Goal: Transaction & Acquisition: Purchase product/service

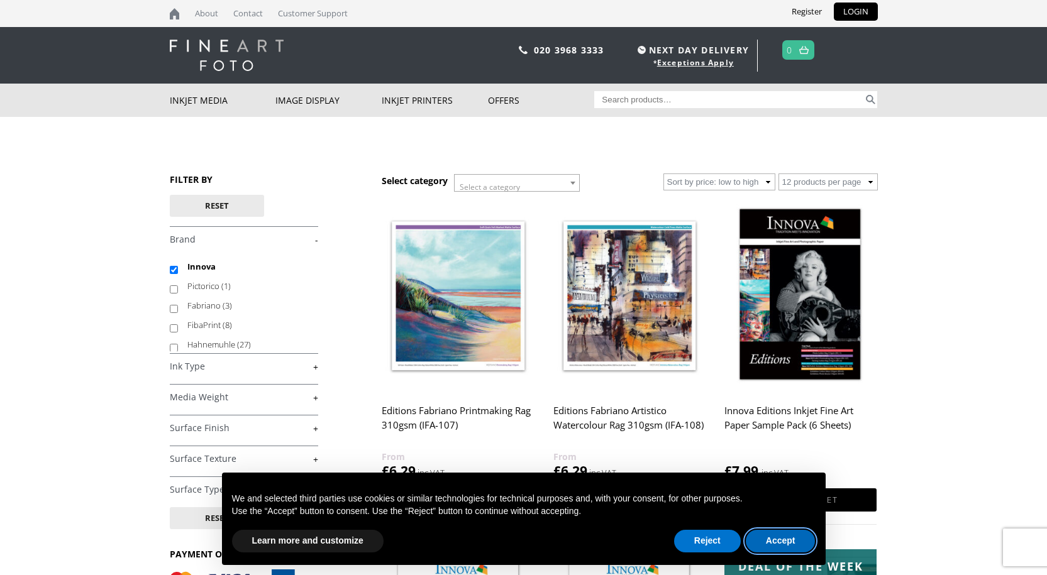
click at [783, 545] on button "Accept" at bounding box center [781, 541] width 70 height 23
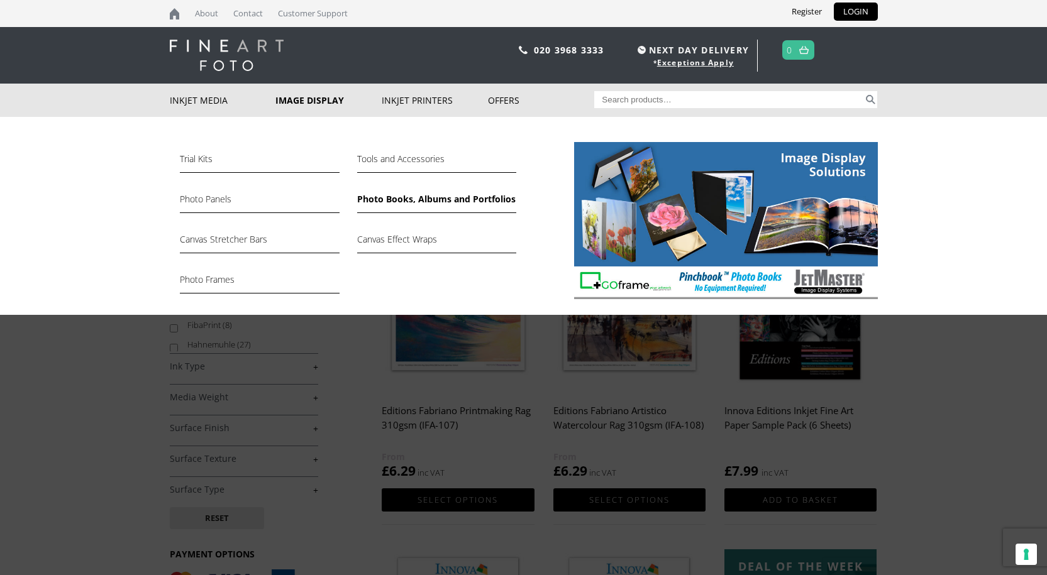
click at [429, 200] on link "Photo Books, Albums and Portfolios" at bounding box center [436, 202] width 159 height 21
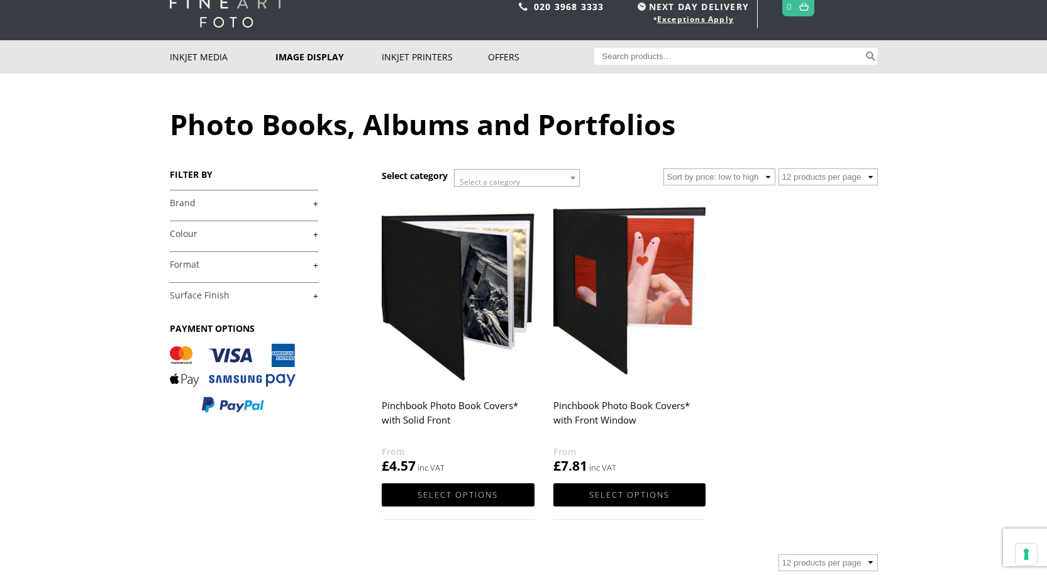
scroll to position [63, 0]
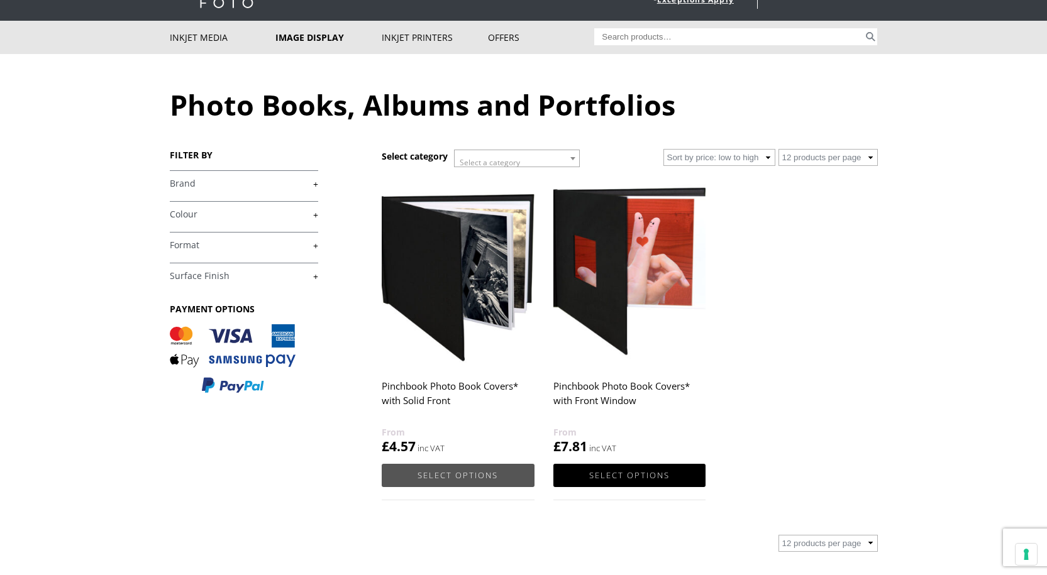
click at [451, 481] on link "Select options" at bounding box center [458, 475] width 152 height 23
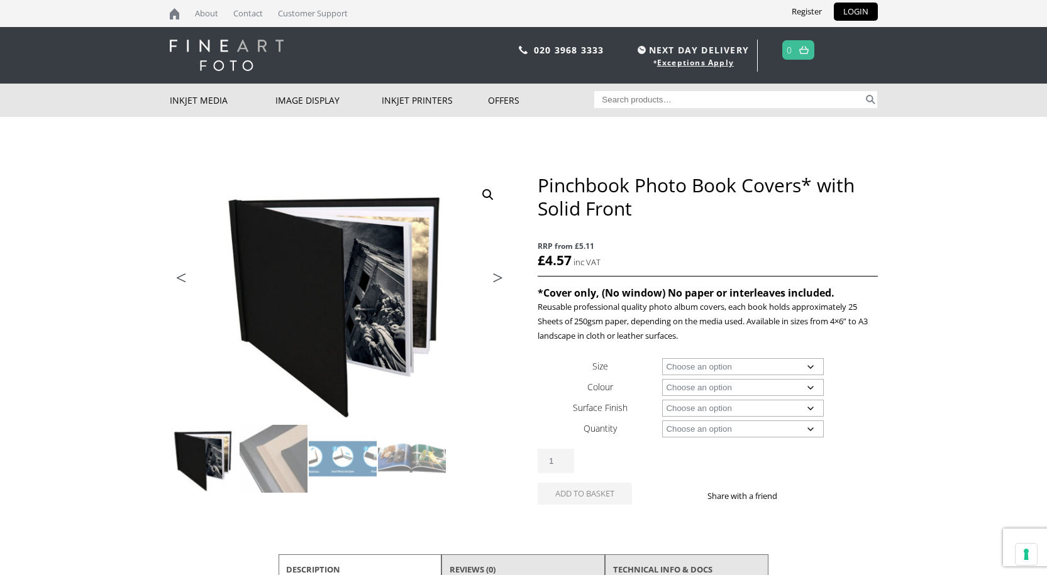
click at [815, 368] on select "Choose an option A4 Landscape 4" x 6" 5" x 7"" at bounding box center [743, 366] width 162 height 17
click at [662, 358] on select "Choose an option A4 Landscape 4" x 6" 5" x 7"" at bounding box center [743, 366] width 162 height 17
select select "a4-landscape"
click at [812, 389] on select "Choose an option Black" at bounding box center [743, 387] width 162 height 17
select select "black"
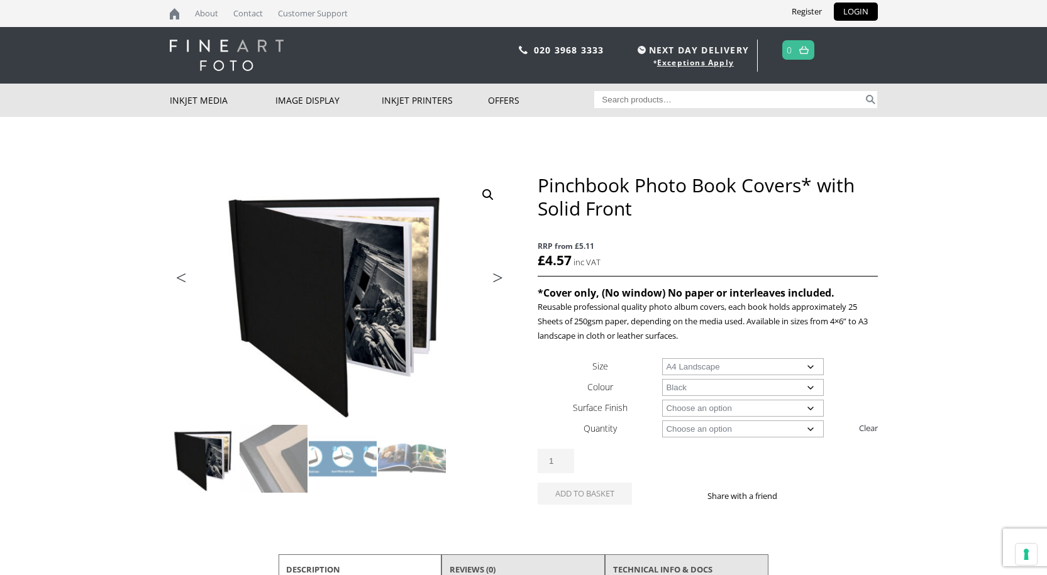
click at [662, 379] on select "Choose an option Black" at bounding box center [743, 387] width 162 height 17
select select "a4-landscape"
click at [809, 409] on select "Choose an option Leather" at bounding box center [743, 408] width 162 height 17
click at [785, 405] on select "Choose an option Leather" at bounding box center [743, 408] width 162 height 17
click at [815, 410] on select "Choose an option Leather" at bounding box center [743, 408] width 162 height 17
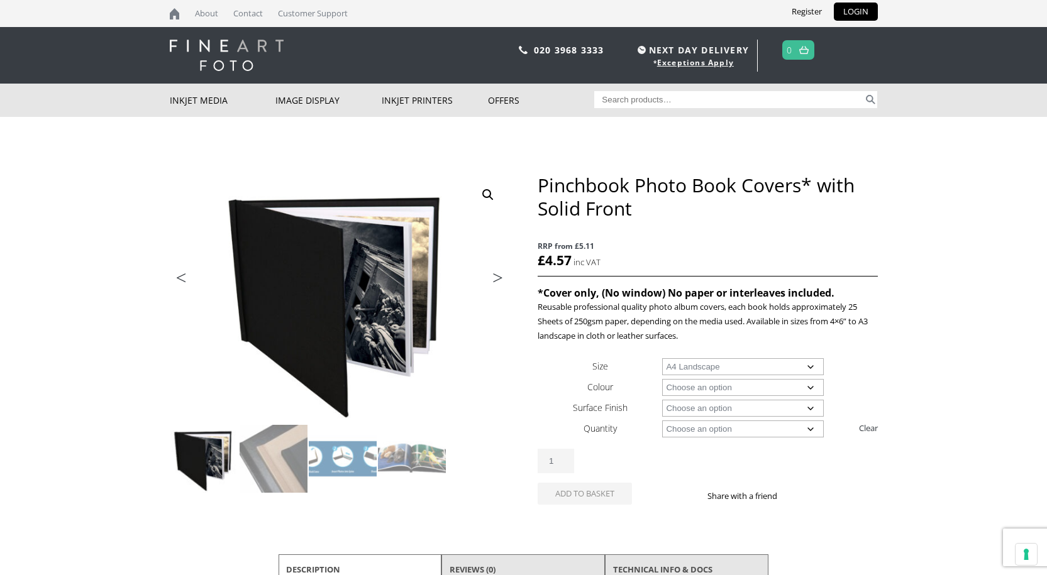
select select "leather"
click at [662, 400] on select "Choose an option Leather" at bounding box center [743, 408] width 162 height 17
click at [815, 430] on select "Choose an option 1 Book 5 Books" at bounding box center [743, 429] width 162 height 17
click at [878, 377] on body "NEXT DAY DELIVERY * Exceptions Apply About Contact Customer Support Register LO…" at bounding box center [523, 287] width 1047 height 575
click at [272, 466] on img at bounding box center [274, 459] width 68 height 68
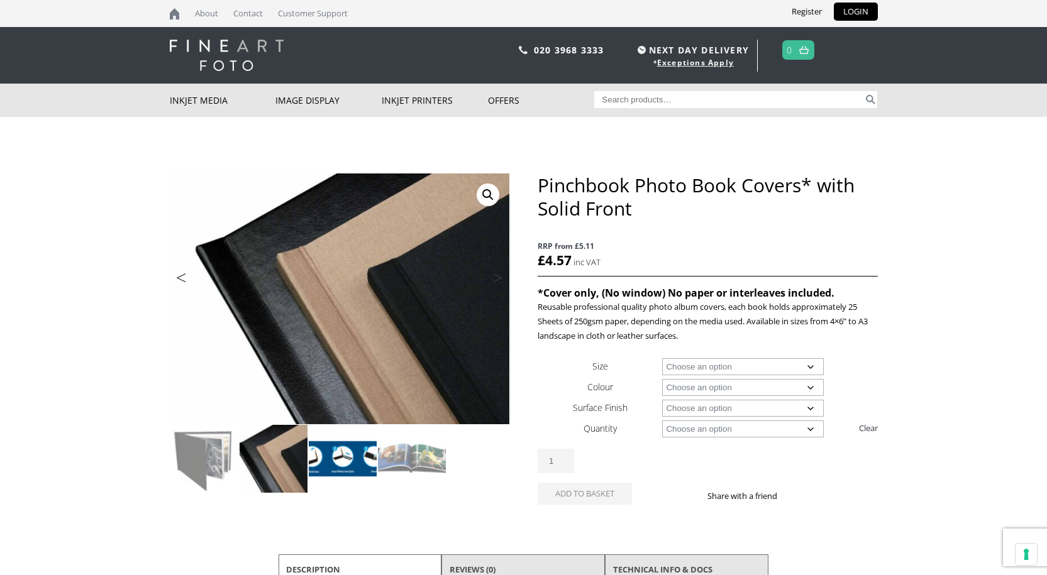
click at [333, 466] on img at bounding box center [343, 459] width 68 height 68
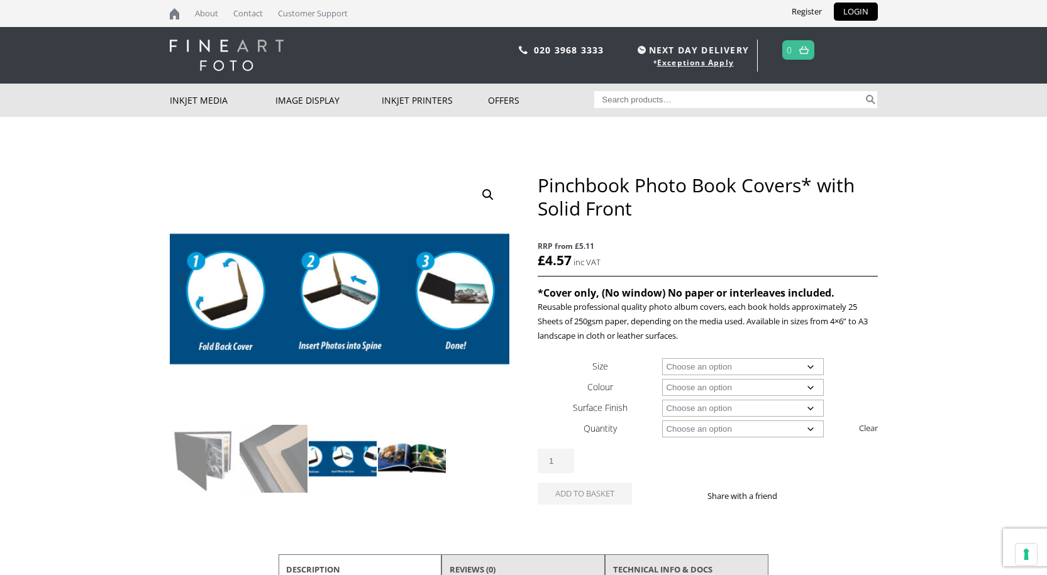
click at [409, 458] on img at bounding box center [412, 459] width 68 height 68
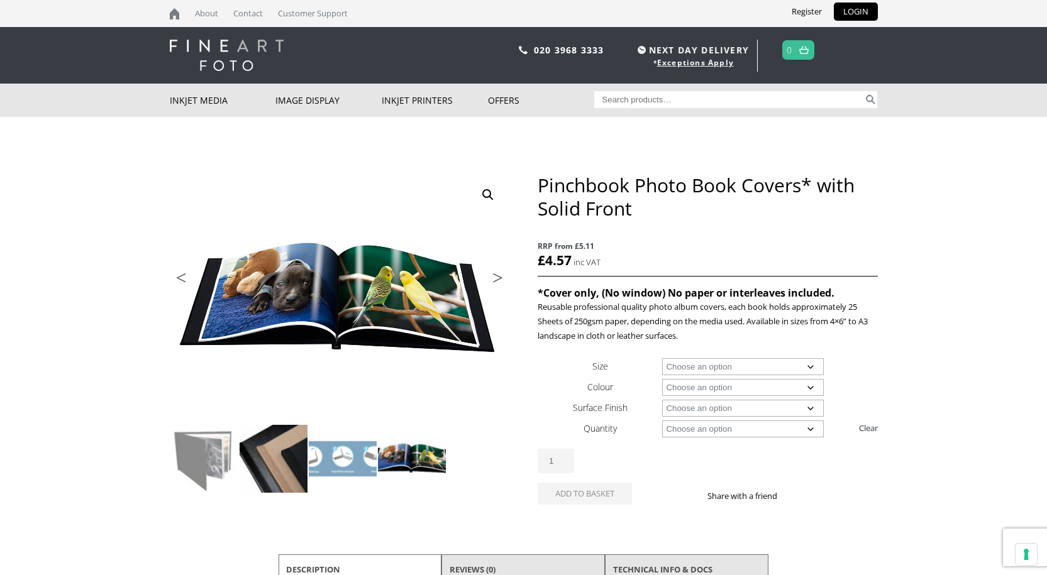
click at [279, 458] on img at bounding box center [274, 459] width 68 height 68
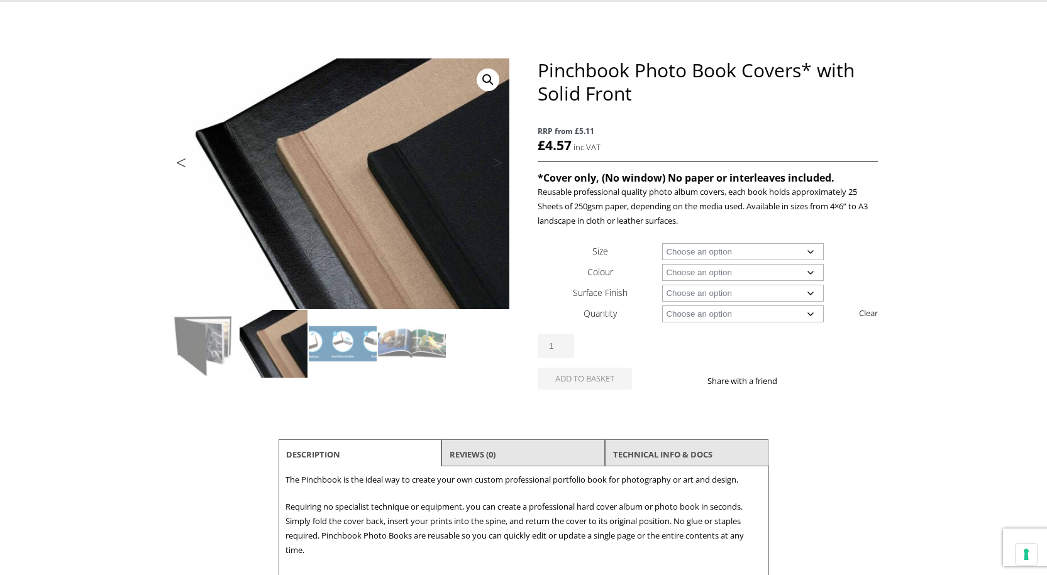
scroll to position [126, 0]
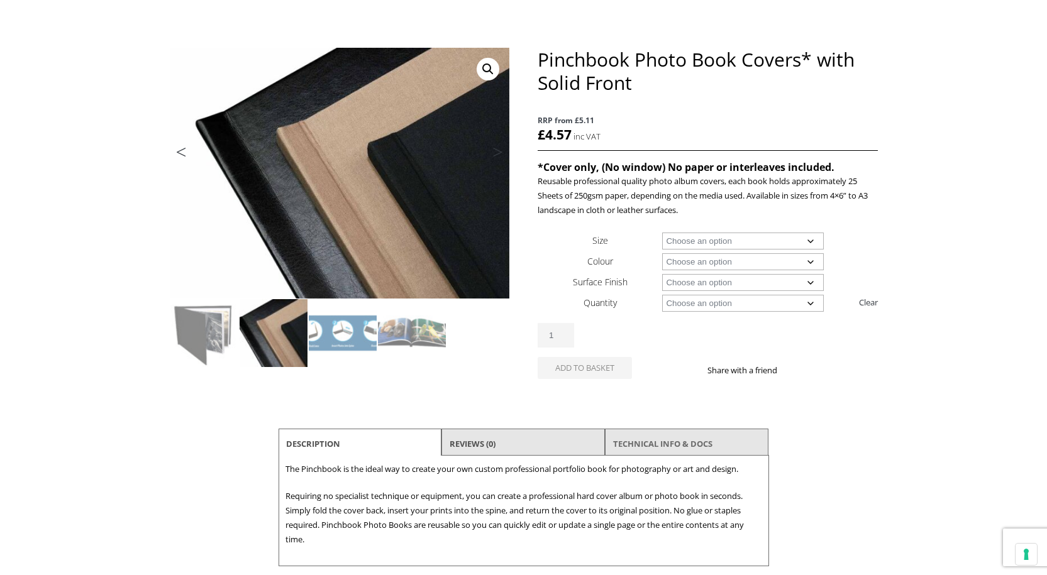
click at [635, 451] on link "TECHNICAL INFO & DOCS" at bounding box center [662, 444] width 99 height 23
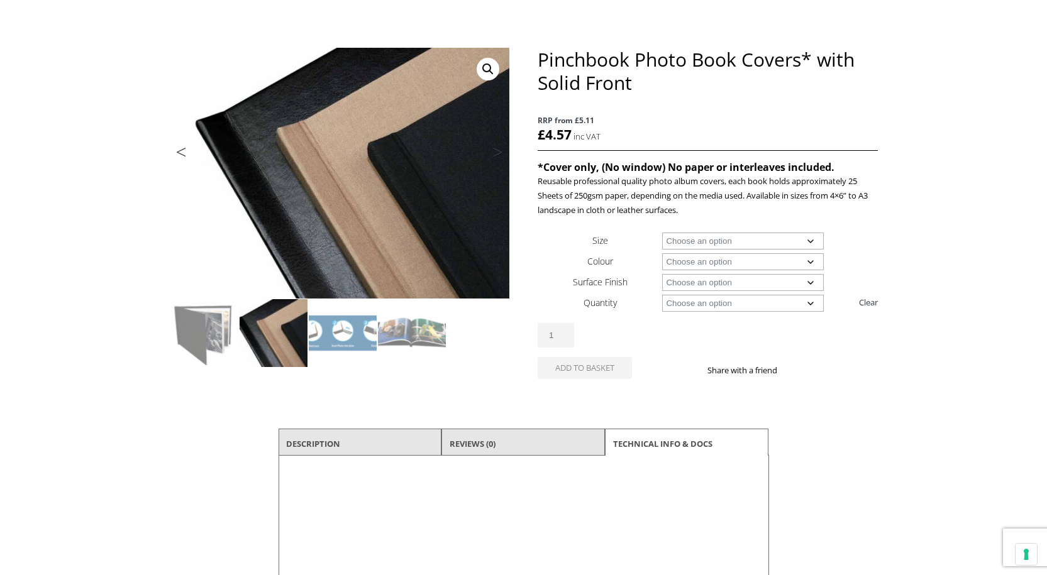
click at [813, 245] on select "Choose an option A4 Landscape" at bounding box center [743, 241] width 162 height 17
click at [814, 244] on select "Choose an option A4 Landscape" at bounding box center [743, 241] width 162 height 17
click at [815, 248] on select "Choose an option A4 Landscape" at bounding box center [743, 241] width 162 height 17
click at [805, 349] on div "Share with a friend" at bounding box center [792, 364] width 170 height 33
click at [739, 262] on select "Choose an option Black" at bounding box center [743, 261] width 162 height 17
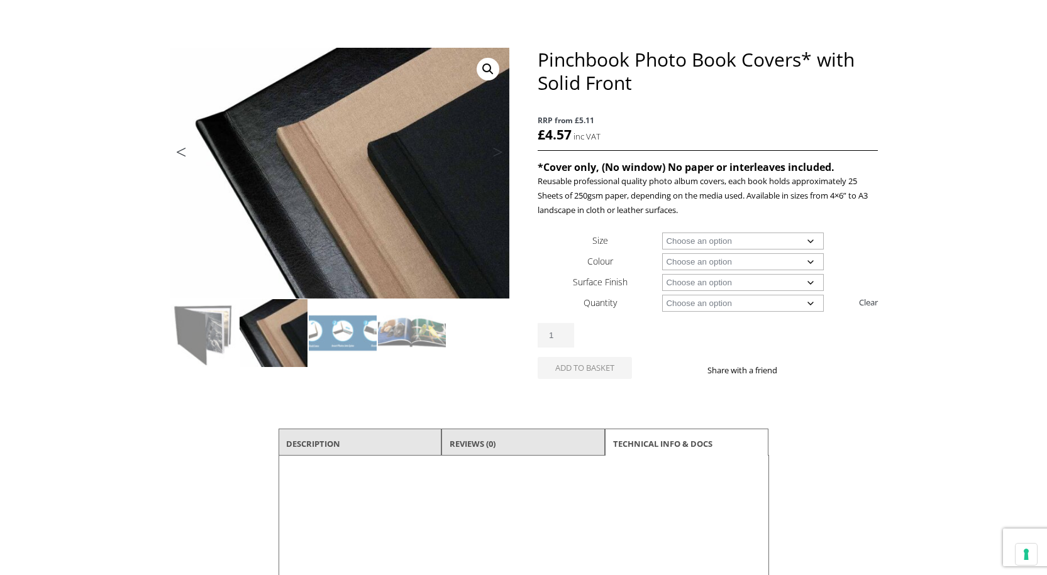
click at [778, 348] on div "Share with a friend" at bounding box center [792, 364] width 170 height 33
click at [813, 306] on select "Choose an option 1 Book 5 Books" at bounding box center [743, 303] width 162 height 17
click at [883, 385] on body "NEXT DAY DELIVERY * Exceptions Apply About Contact Customer Support Register LO…" at bounding box center [523, 161] width 1047 height 575
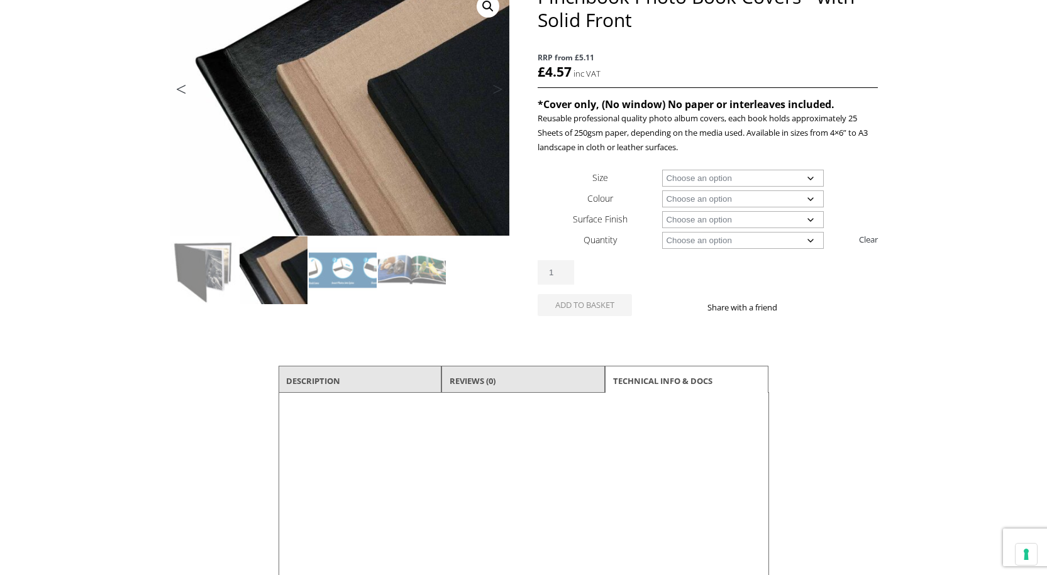
drag, startPoint x: 554, startPoint y: 377, endPoint x: 773, endPoint y: 422, distance: 223.4
click at [560, 377] on li "Reviews (0)" at bounding box center [522, 381] width 163 height 30
click at [519, 378] on li "Reviews (0)" at bounding box center [522, 381] width 163 height 30
click at [668, 380] on link "TECHNICAL INFO & DOCS" at bounding box center [662, 381] width 99 height 23
click at [484, 382] on link "Reviews (0)" at bounding box center [473, 381] width 46 height 23
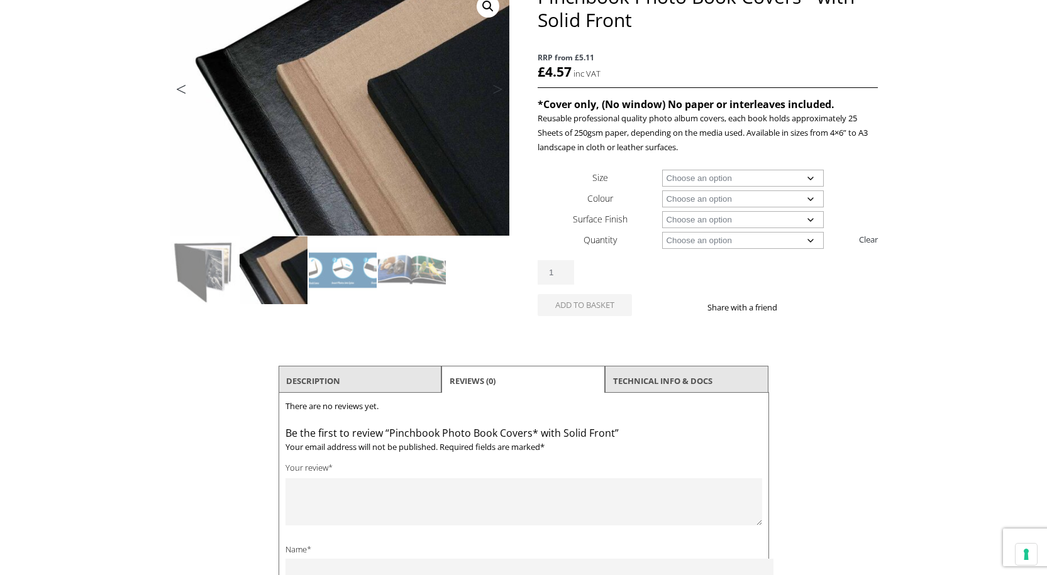
click at [378, 375] on li "Description" at bounding box center [360, 381] width 163 height 30
click at [359, 377] on li "Description" at bounding box center [360, 381] width 163 height 30
click at [342, 379] on li "Description" at bounding box center [360, 381] width 163 height 30
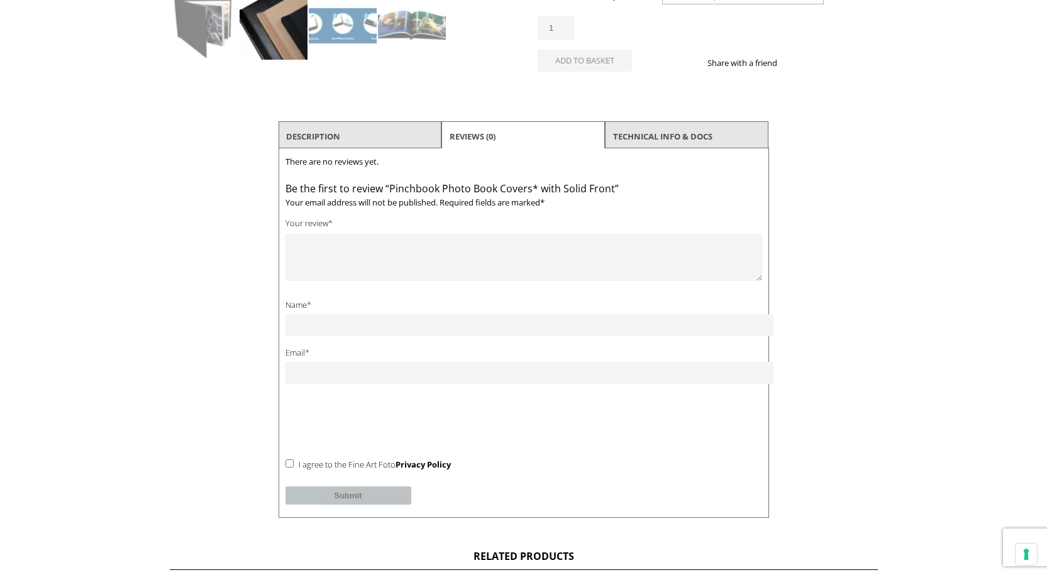
scroll to position [440, 0]
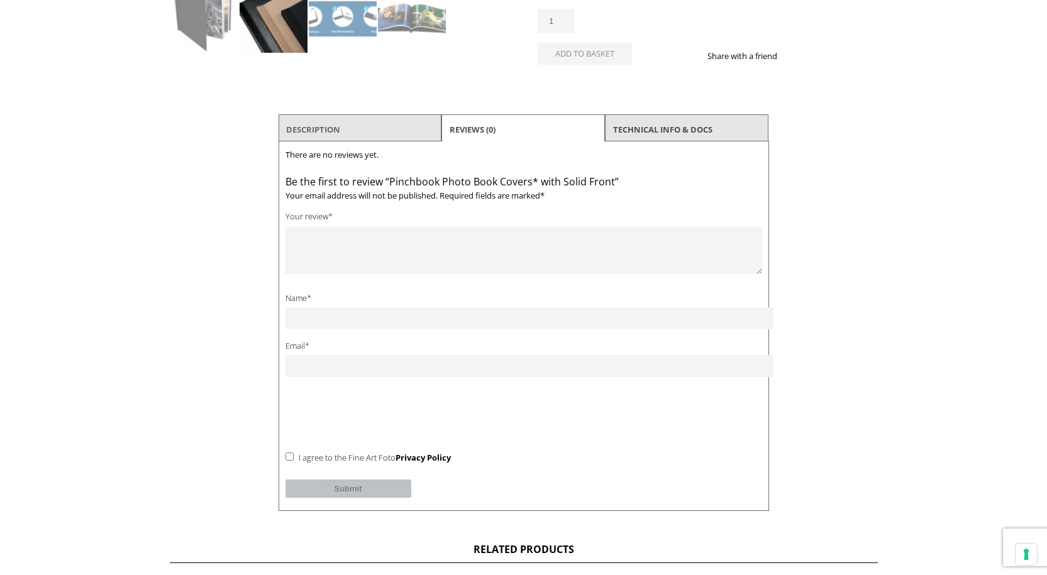
click at [311, 133] on link "Description" at bounding box center [313, 129] width 54 height 23
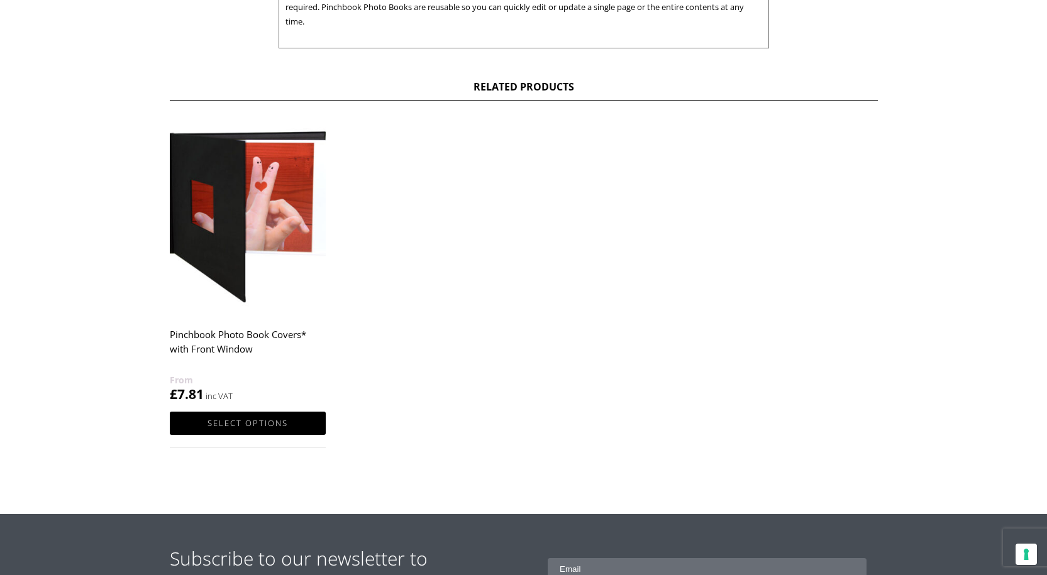
scroll to position [629, 0]
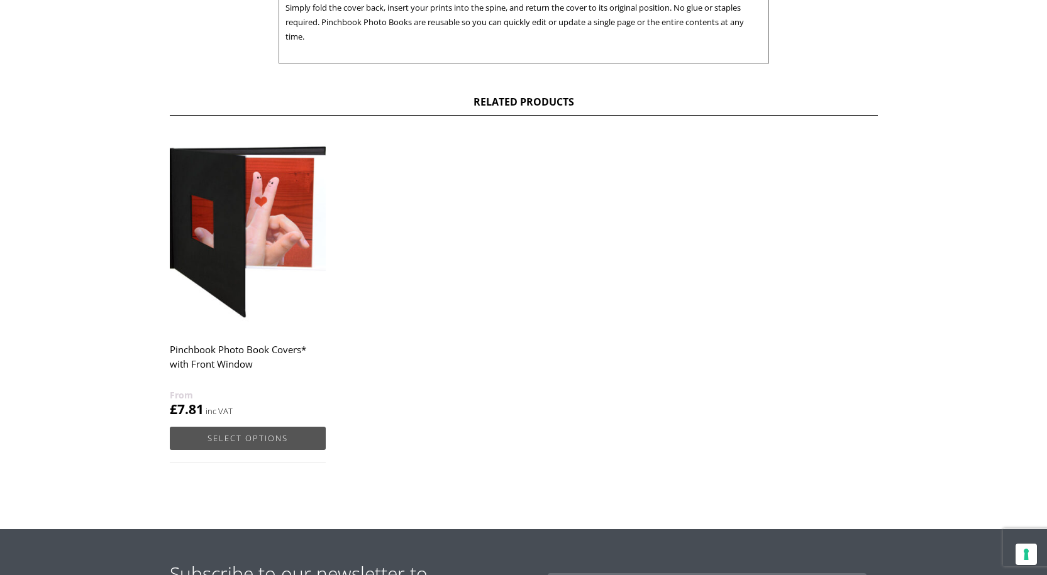
click at [257, 433] on link "Select options" at bounding box center [248, 438] width 156 height 23
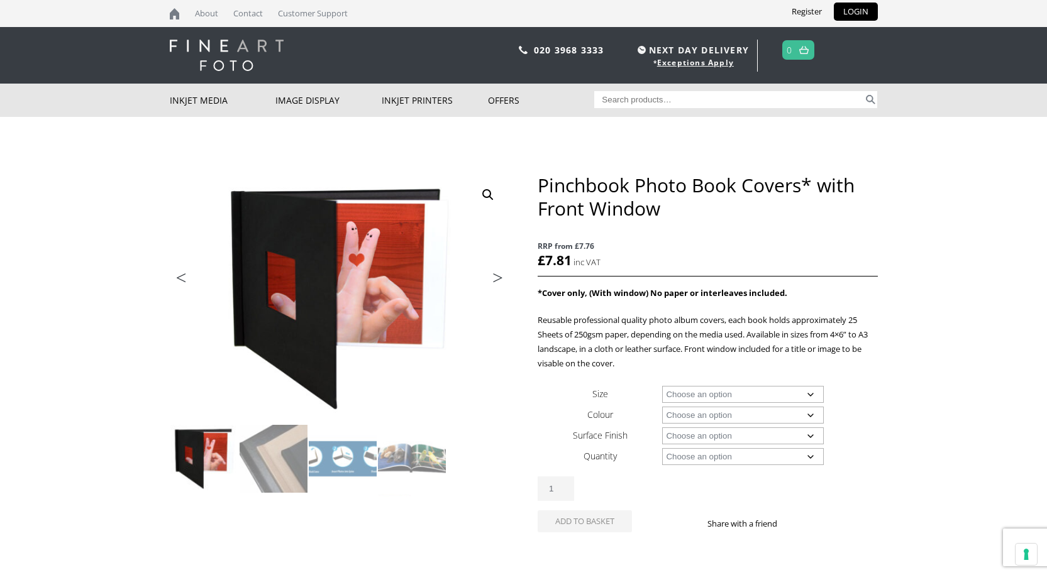
click at [811, 390] on select "Choose an option A4 Landscape A3 Landscape 8" x 8" 8" x 10" 8" x 12" 12" x 12"" at bounding box center [743, 394] width 162 height 17
click at [896, 428] on body "NEXT DAY DELIVERY * Exceptions Apply About Contact Customer Support Register LO…" at bounding box center [523, 287] width 1047 height 575
click at [814, 394] on select "Choose an option A4 Landscape A3 Landscape 8" x 8" 8" x 10" 8" x 12" 12" x 12"" at bounding box center [743, 394] width 162 height 17
click at [662, 386] on select "Choose an option A4 Landscape A3 Landscape 8" x 8" 8" x 10" 8" x 12" 12" x 12"" at bounding box center [743, 394] width 162 height 17
select select "a4-landscape"
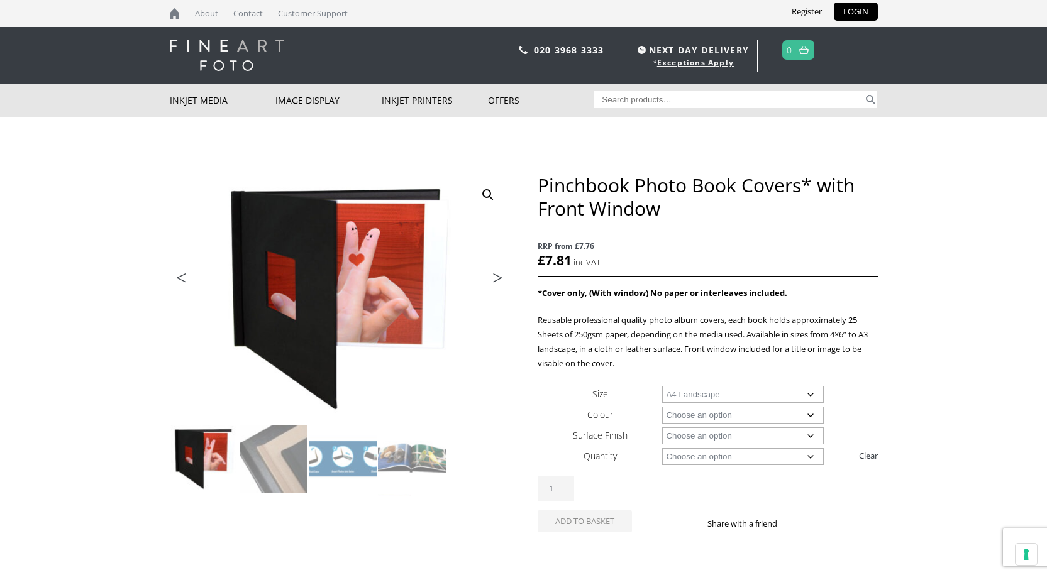
click at [813, 418] on select "Choose an option Black" at bounding box center [743, 415] width 162 height 17
select select "black"
click at [662, 407] on select "Choose an option Black" at bounding box center [743, 415] width 162 height 17
select select "a4-landscape"
click at [814, 434] on select "Choose an option Leather" at bounding box center [743, 436] width 162 height 17
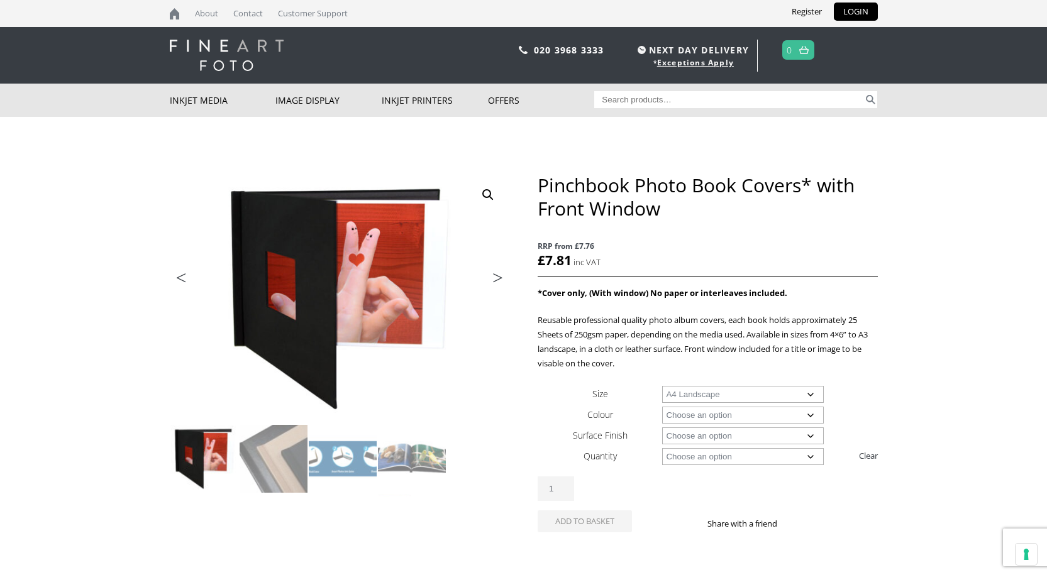
select select "leather"
click at [662, 428] on select "Choose an option Leather" at bounding box center [743, 436] width 162 height 17
select select "a4-landscape"
click at [808, 455] on select "Choose an option 1 Book 5 Books" at bounding box center [743, 456] width 162 height 17
select select "5-books"
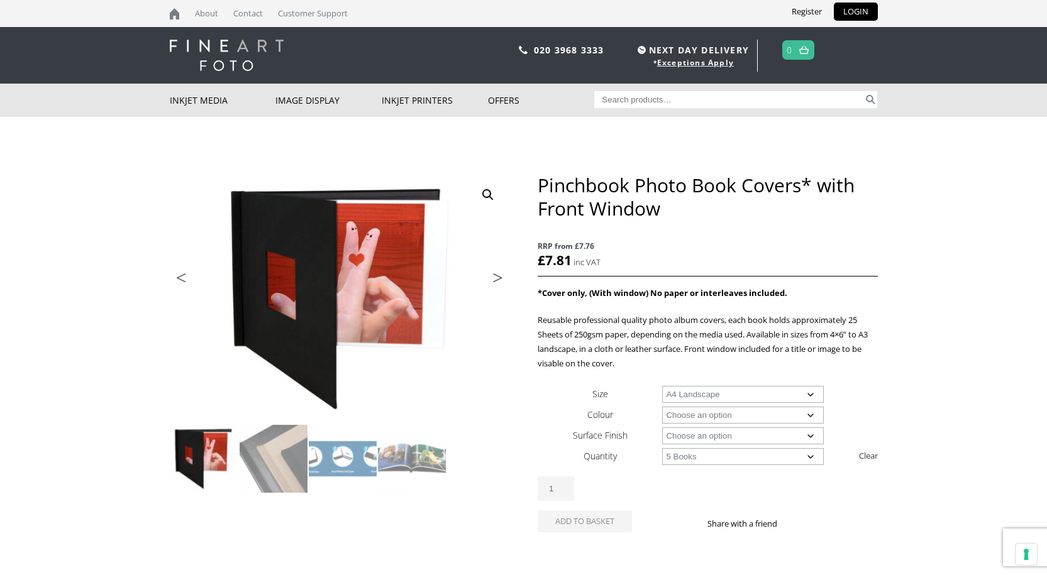
click at [662, 448] on select "Choose an option 1 Book 5 Books" at bounding box center [743, 456] width 162 height 17
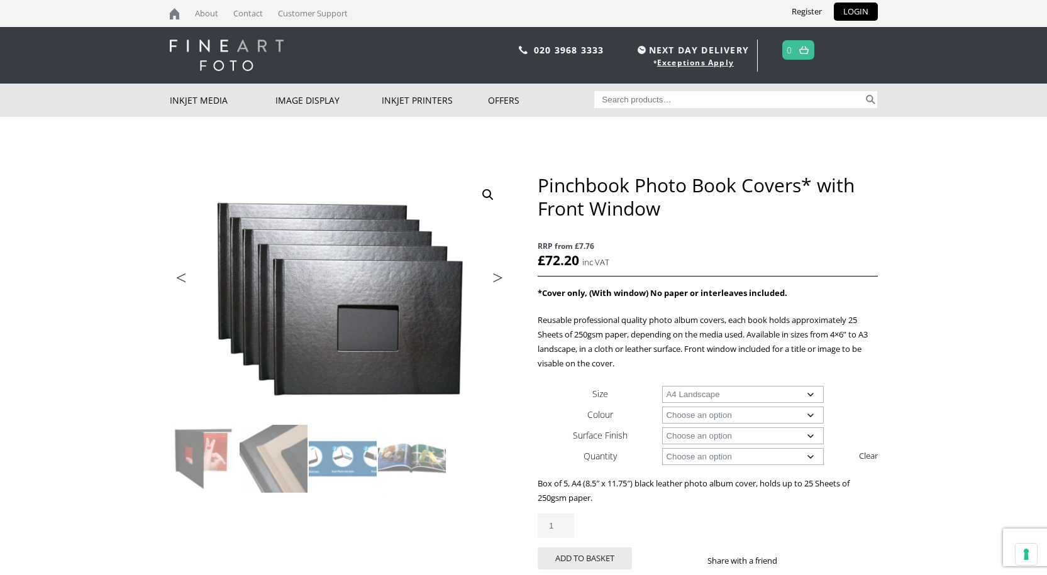
click at [812, 397] on select "Choose an option A4 Landscape A3 Landscape" at bounding box center [743, 394] width 162 height 17
click at [866, 407] on td "Choose an option Black" at bounding box center [769, 414] width 215 height 21
click at [777, 404] on td "Choose an option A4 Landscape A3 Landscape" at bounding box center [769, 393] width 215 height 21
click at [779, 399] on select "Choose an option A4 Landscape A3 Landscape" at bounding box center [743, 394] width 162 height 17
select select "a3-landscape"
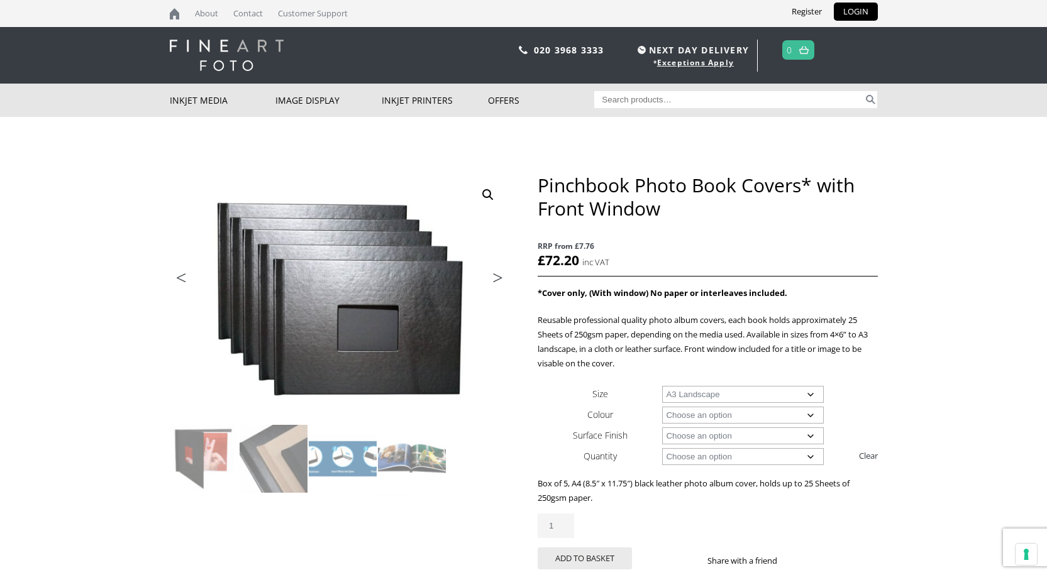
click at [662, 386] on select "Choose an option A4 Landscape A3 Landscape" at bounding box center [743, 394] width 162 height 17
click at [815, 395] on select "Choose an option A4 Landscape A3 Landscape" at bounding box center [743, 394] width 162 height 17
click at [924, 382] on body "NEXT DAY DELIVERY * Exceptions Apply About Contact Customer Support Register LO…" at bounding box center [523, 287] width 1047 height 575
click at [811, 434] on select "Choose an option Leather" at bounding box center [743, 436] width 162 height 17
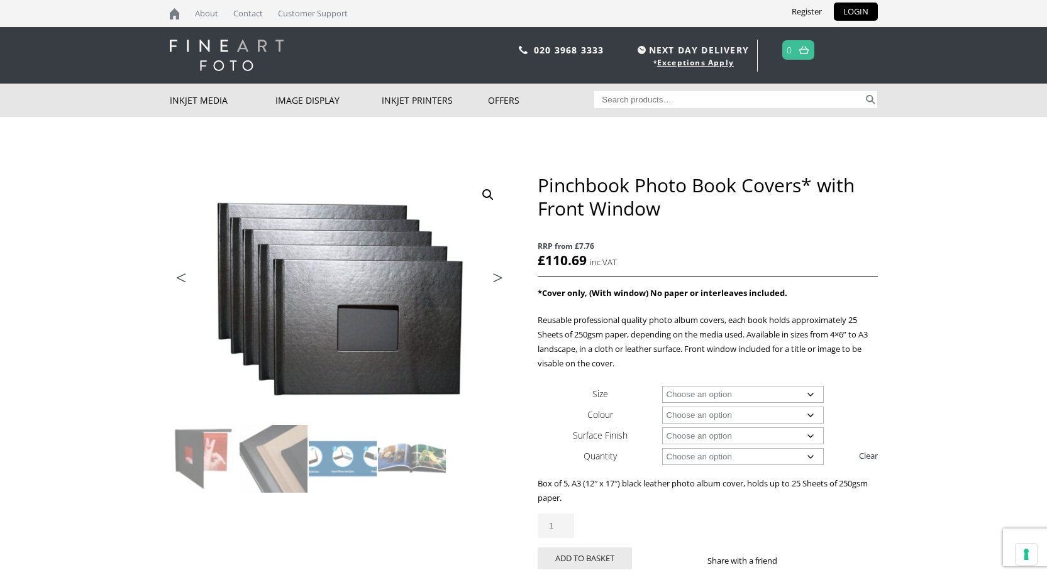
click at [811, 434] on select "Choose an option Leather" at bounding box center [743, 436] width 162 height 17
click at [870, 455] on link "Clear" at bounding box center [868, 456] width 19 height 20
select select
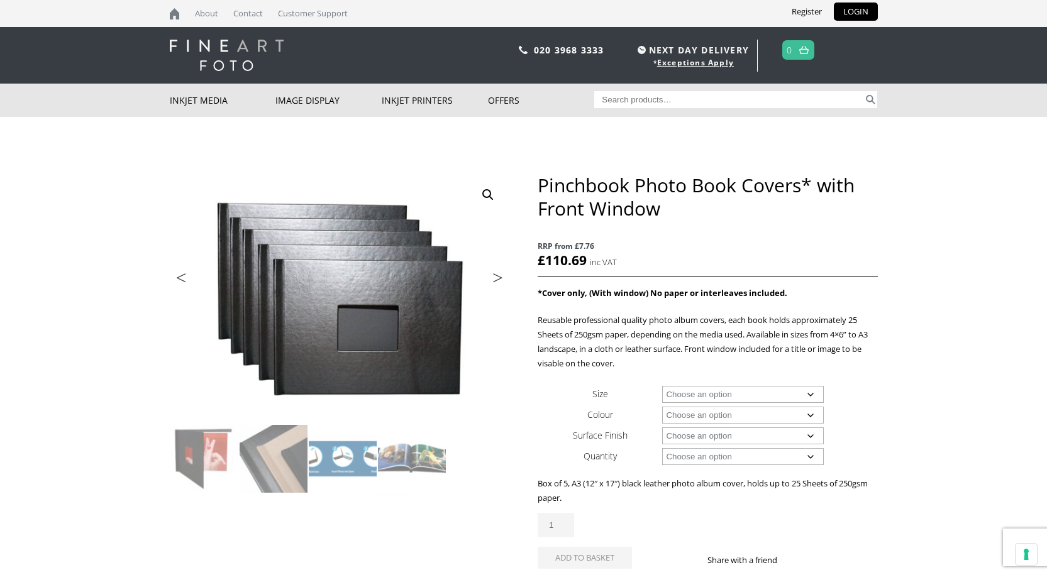
select select
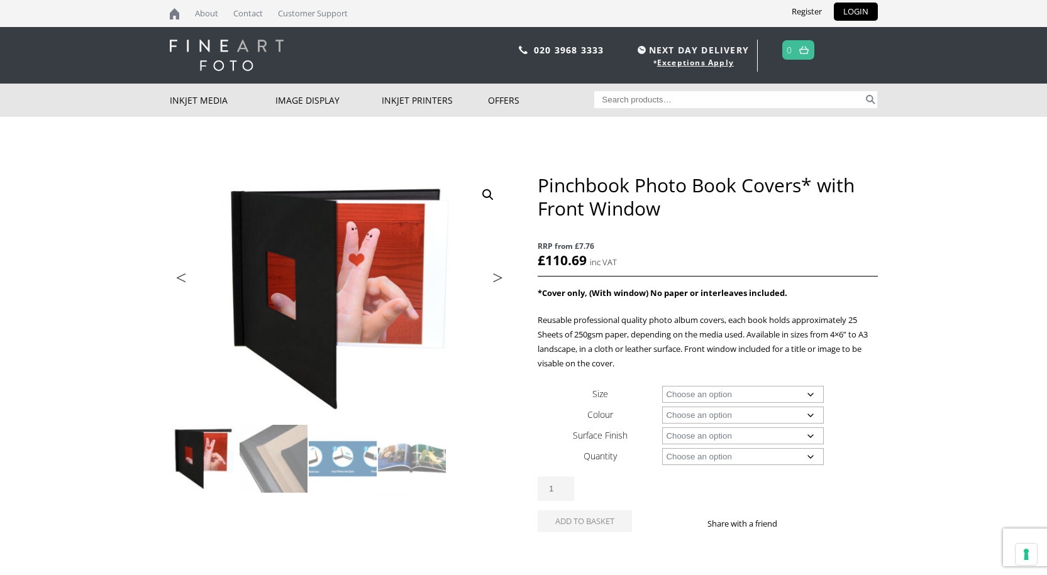
click at [810, 395] on select "Choose an option A4 Landscape A3 Landscape 8" x 8" 8" x 10" 8" x 12" 12" x 12"" at bounding box center [743, 394] width 162 height 17
click at [662, 386] on select "Choose an option A4 Landscape A3 Landscape 8" x 8" 8" x 10" 8" x 12" 12" x 12"" at bounding box center [743, 394] width 162 height 17
select select "a4-landscape"
click at [807, 414] on select "Choose an option Black" at bounding box center [743, 415] width 162 height 17
click at [662, 407] on select "Choose an option Black" at bounding box center [743, 415] width 162 height 17
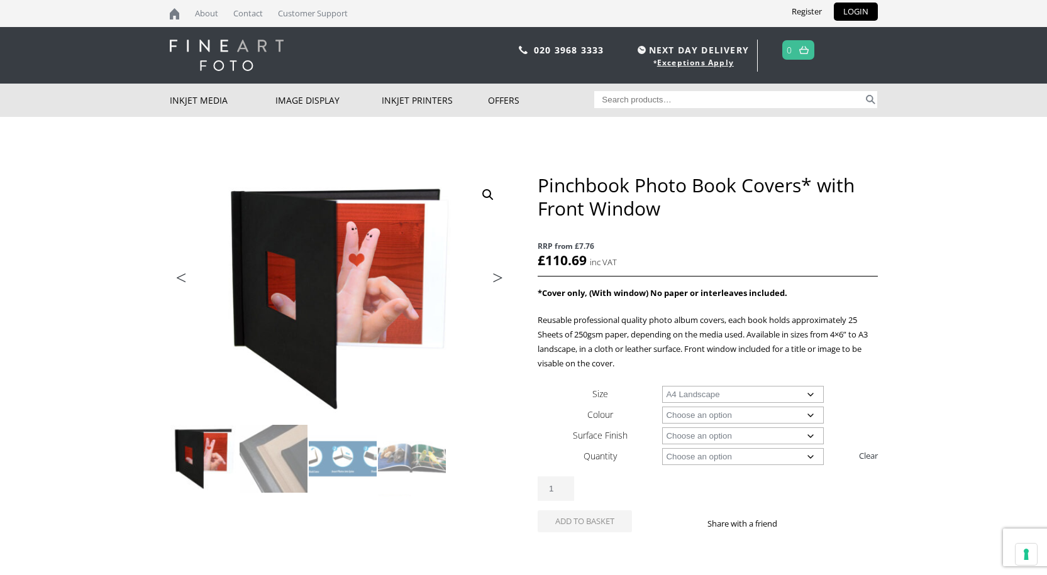
click at [751, 417] on select "Choose an option Black" at bounding box center [743, 415] width 162 height 17
click at [761, 415] on select "Choose an option Black" at bounding box center [743, 415] width 162 height 17
click at [813, 433] on select "Choose an option Leather" at bounding box center [743, 436] width 162 height 17
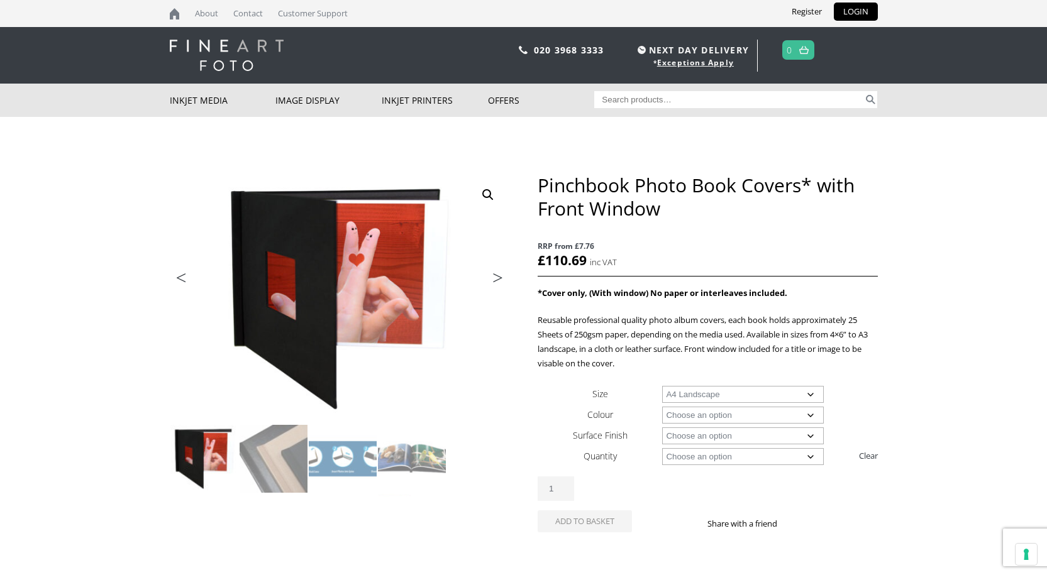
click at [812, 433] on select "Choose an option Leather" at bounding box center [743, 436] width 162 height 17
click at [811, 455] on select "Choose an option 1 Book 5 Books" at bounding box center [743, 456] width 162 height 17
select select "1-book"
click at [662, 448] on select "Choose an option 1 Book 5 Books" at bounding box center [743, 456] width 162 height 17
select select "a4-landscape"
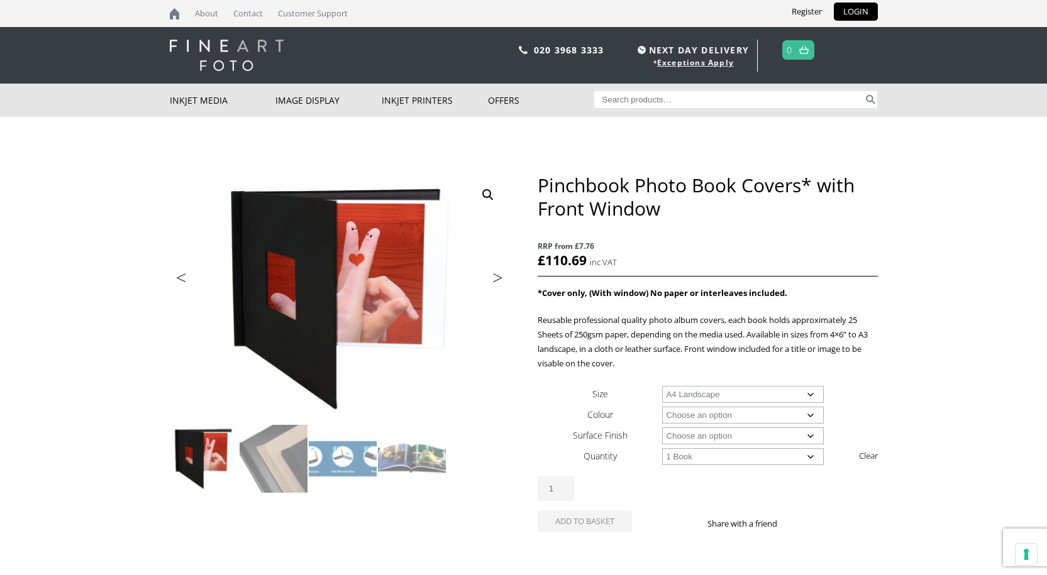
select select "1-book"
click at [825, 488] on div "Pinchbook Photo Book Covers* with Front Window quantity 1" at bounding box center [707, 489] width 339 height 25
click at [701, 439] on select "Choose an option Leather" at bounding box center [743, 436] width 162 height 17
select select "leather"
click at [662, 428] on select "Choose an option Leather" at bounding box center [743, 436] width 162 height 17
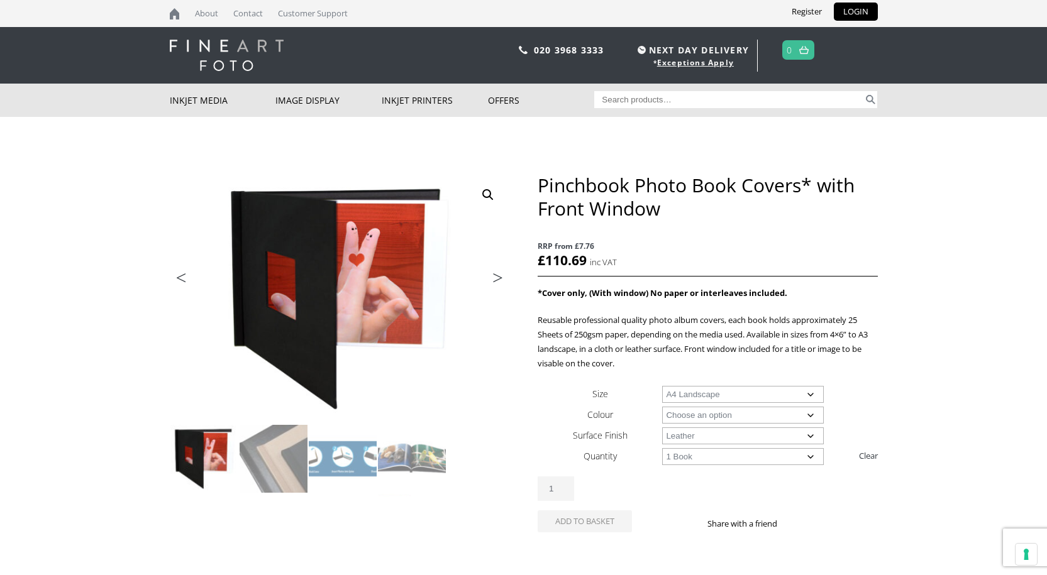
select select "a4-landscape"
select select "1-book"
click at [721, 419] on select "Choose an option Black" at bounding box center [743, 415] width 162 height 17
select select "black"
click at [662, 407] on select "Choose an option Black" at bounding box center [743, 415] width 162 height 17
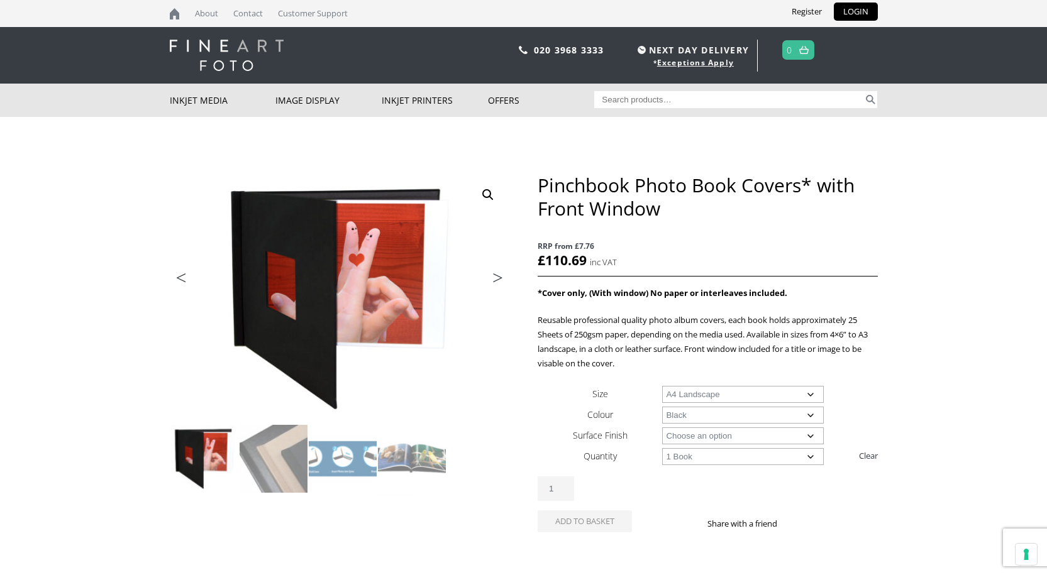
select select "a4-landscape"
select select "1-book"
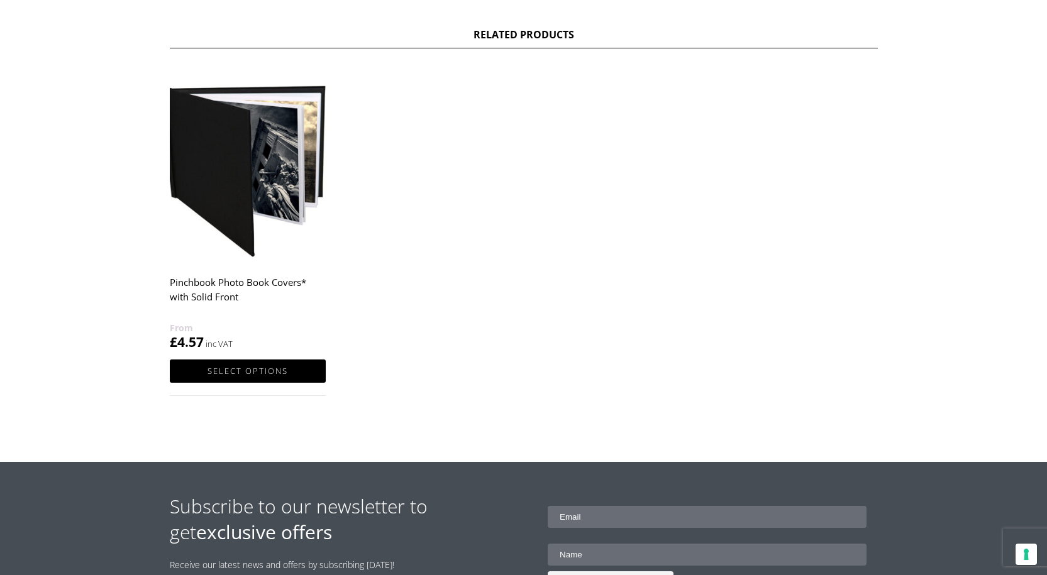
scroll to position [754, 0]
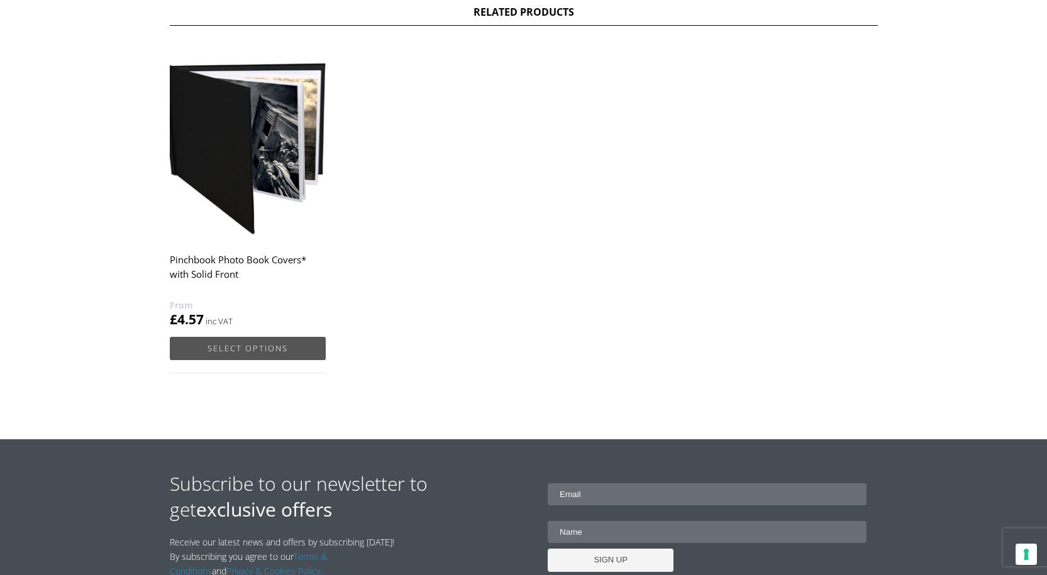
click at [311, 360] on link "Select options" at bounding box center [248, 348] width 156 height 23
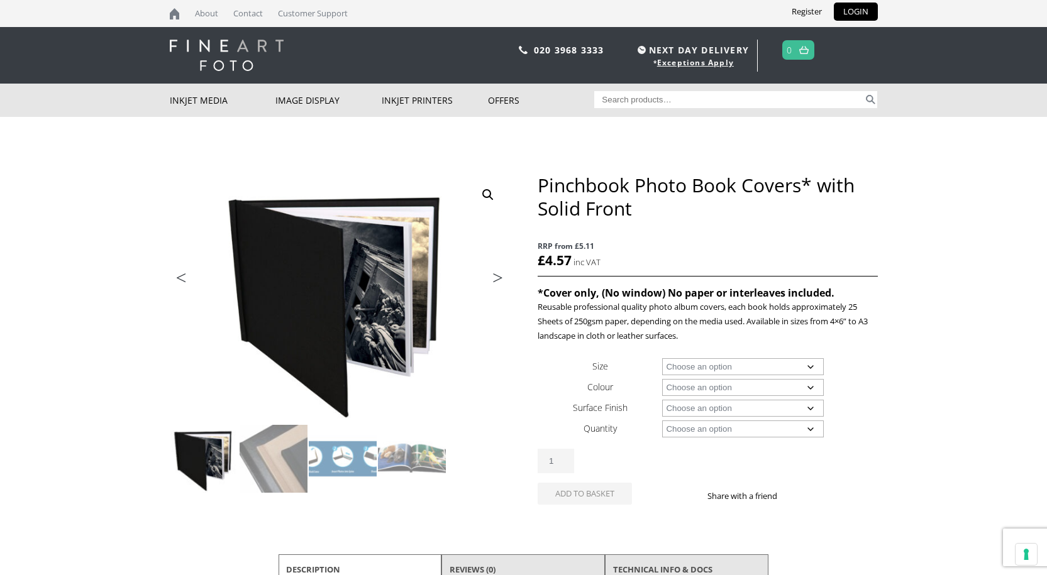
click at [737, 366] on select "Choose an option A4 Landscape 4" x 6" 5" x 7"" at bounding box center [743, 366] width 162 height 17
click at [662, 358] on select "Choose an option A4 Landscape 4" x 6" 5" x 7"" at bounding box center [743, 366] width 162 height 17
select select "a4-landscape"
click at [704, 389] on select "Choose an option Black" at bounding box center [743, 387] width 162 height 17
click at [662, 379] on select "Choose an option Black" at bounding box center [743, 387] width 162 height 17
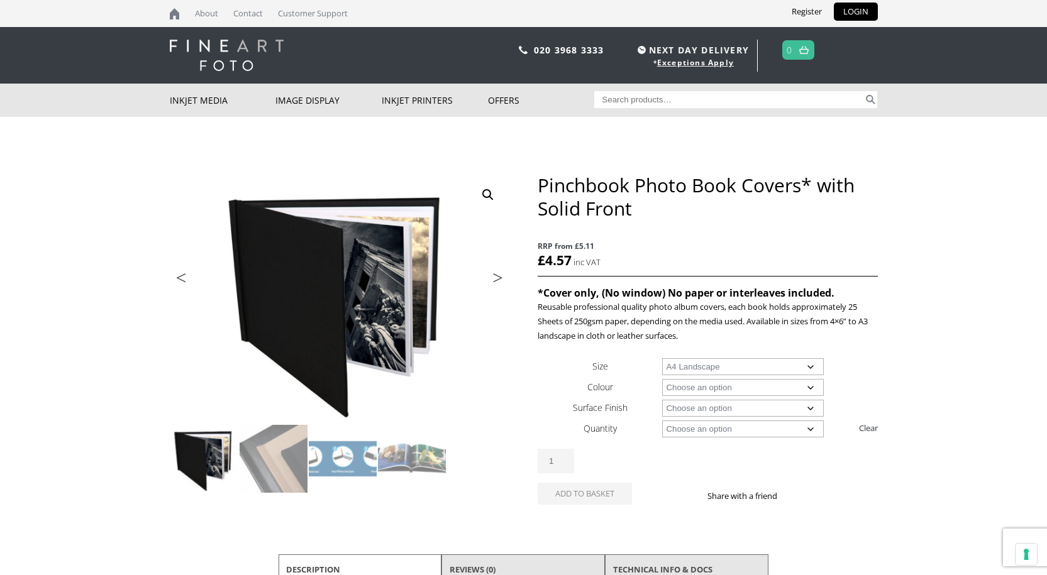
click at [698, 405] on select "Choose an option Leather" at bounding box center [743, 408] width 162 height 17
select select "leather"
click at [662, 400] on select "Choose an option Leather" at bounding box center [743, 408] width 162 height 17
click at [688, 431] on select "Choose an option 1 Book 5 Books" at bounding box center [743, 429] width 162 height 17
click at [662, 421] on select "Choose an option 1 Book 5 Books" at bounding box center [743, 429] width 162 height 17
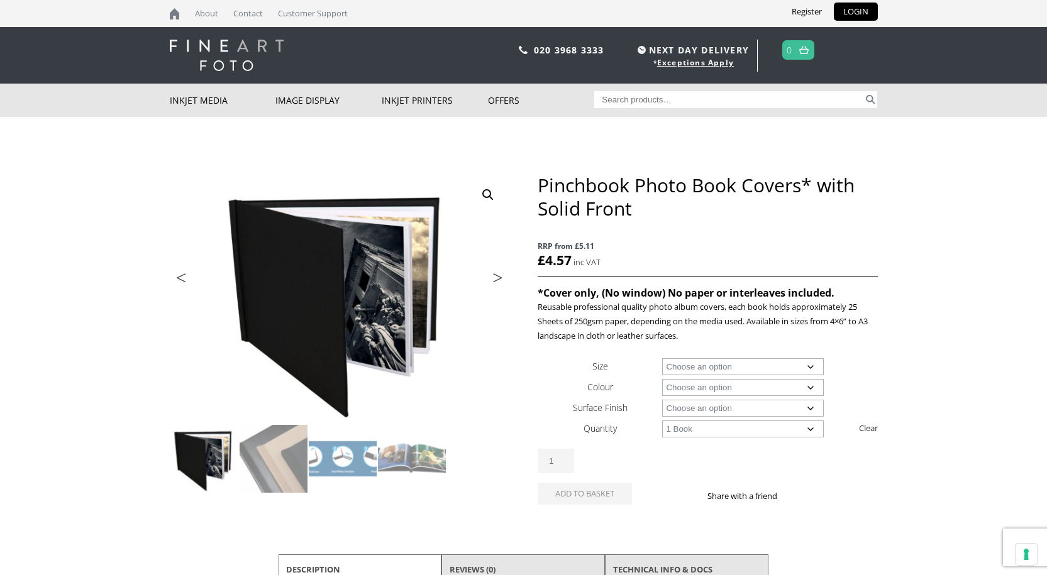
click at [812, 433] on select "Choose an option 1 Book 5 Books" at bounding box center [743, 429] width 162 height 17
select select "5-books"
click at [662, 421] on select "Choose an option 1 Book 5 Books" at bounding box center [743, 429] width 162 height 17
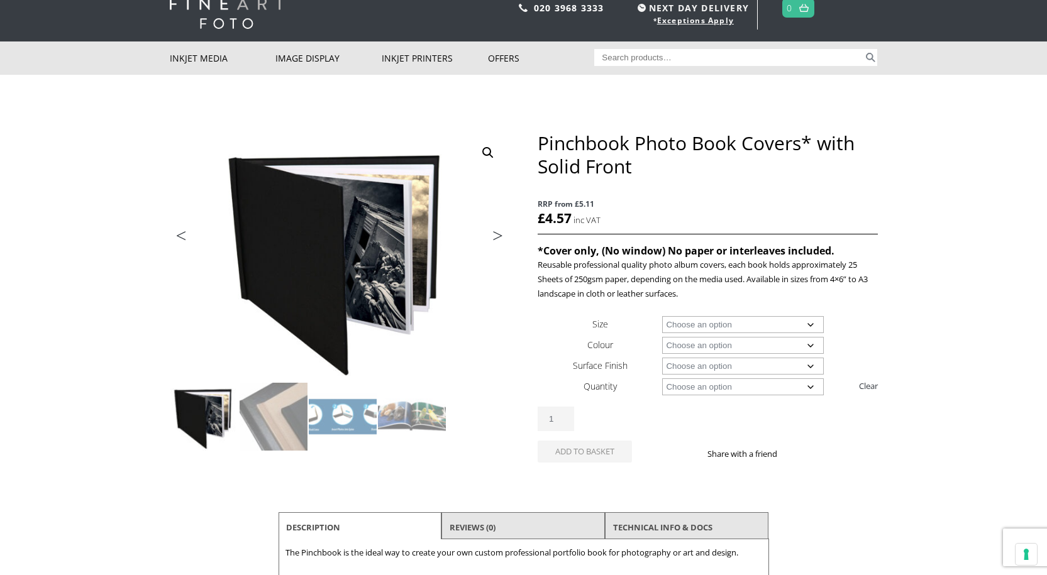
scroll to position [63, 0]
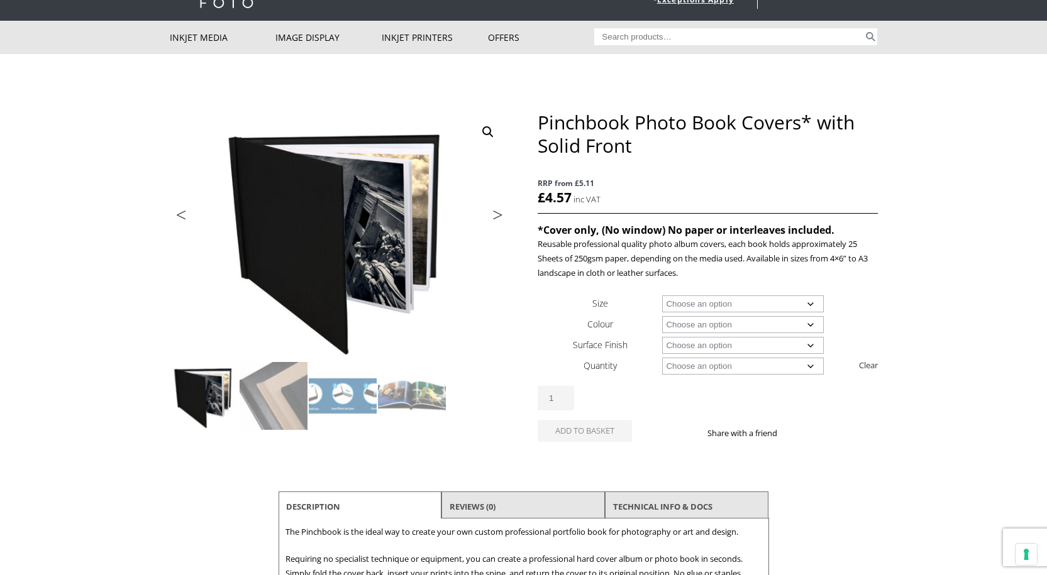
click at [752, 328] on select "Choose an option Black" at bounding box center [743, 324] width 162 height 17
select select "black"
click at [662, 316] on select "Choose an option Black" at bounding box center [743, 324] width 162 height 17
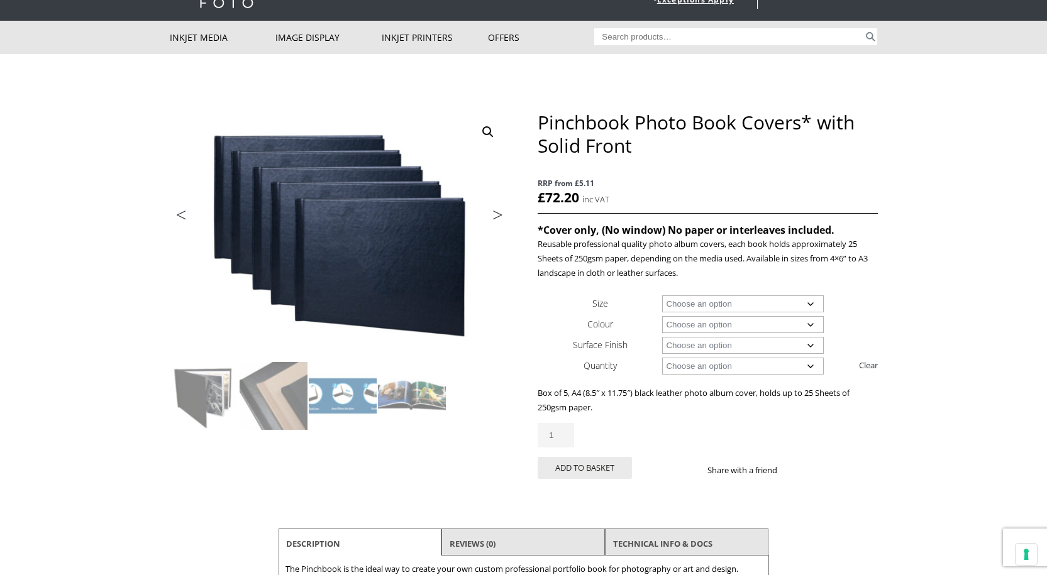
click at [815, 307] on select "Choose an option A4 Landscape" at bounding box center [743, 303] width 162 height 17
click at [817, 306] on select "Choose an option A4 Landscape" at bounding box center [743, 303] width 162 height 17
click at [817, 302] on select "Choose an option A4 Landscape" at bounding box center [743, 303] width 162 height 17
click at [725, 368] on select "Choose an option 1 Book 5 Books" at bounding box center [743, 366] width 162 height 17
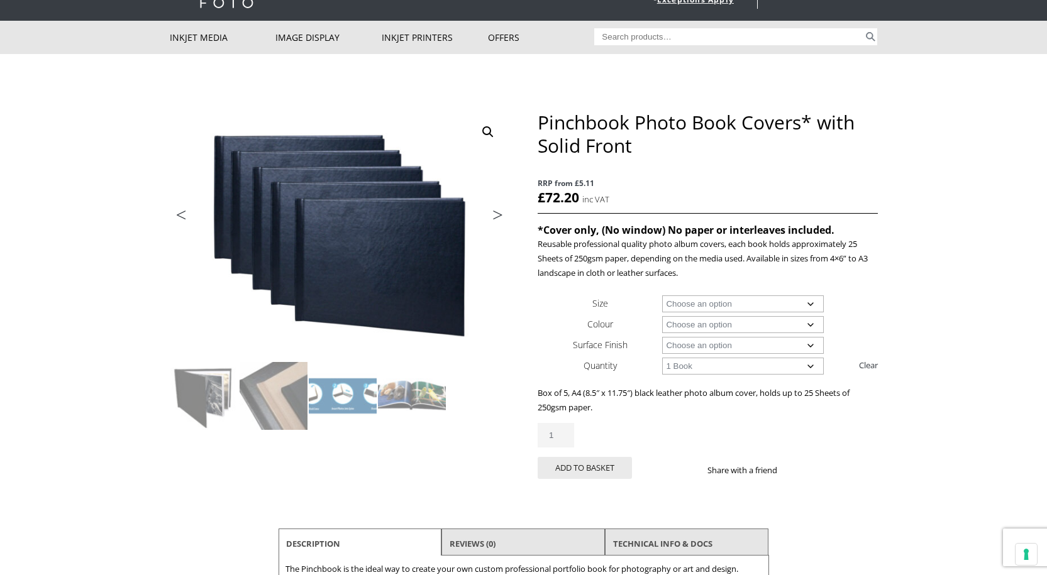
click at [662, 358] on select "Choose an option 1 Book 5 Books" at bounding box center [743, 366] width 162 height 17
select select "1-book"
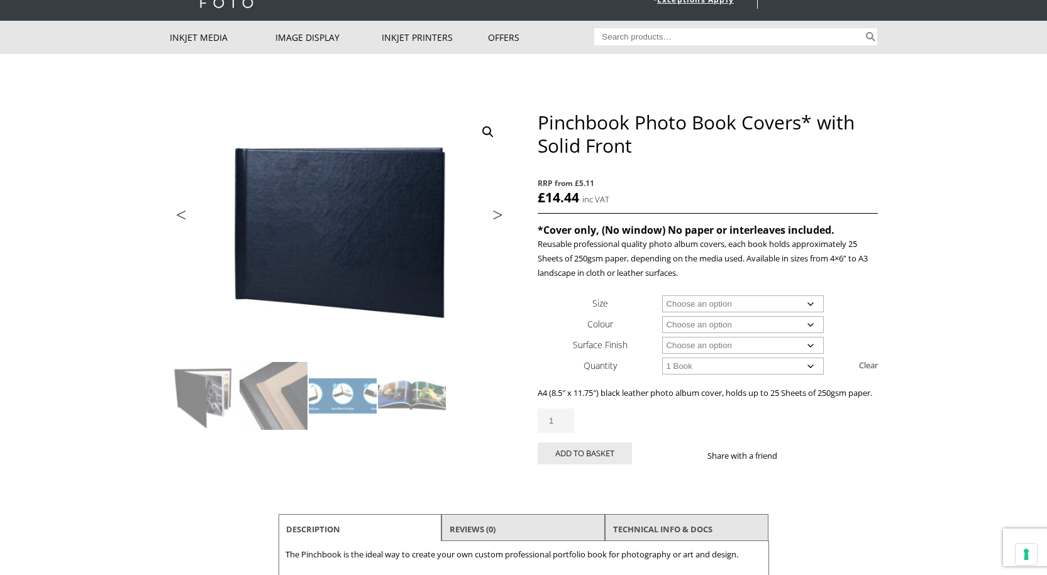
click at [725, 302] on select "Choose an option A4 Landscape" at bounding box center [743, 303] width 162 height 17
click at [662, 295] on select "Choose an option A4 Landscape" at bounding box center [743, 303] width 162 height 17
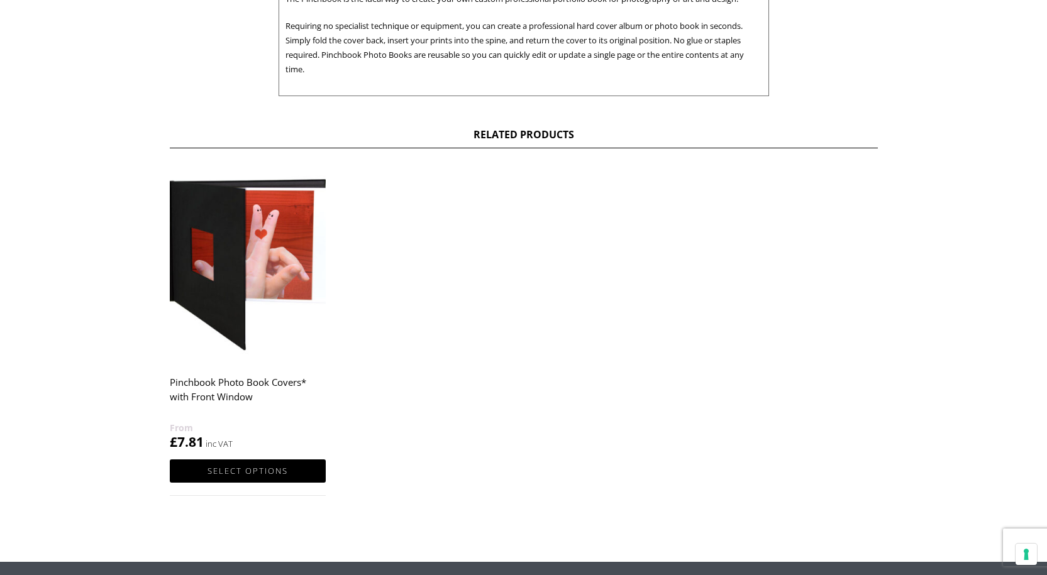
scroll to position [692, 0]
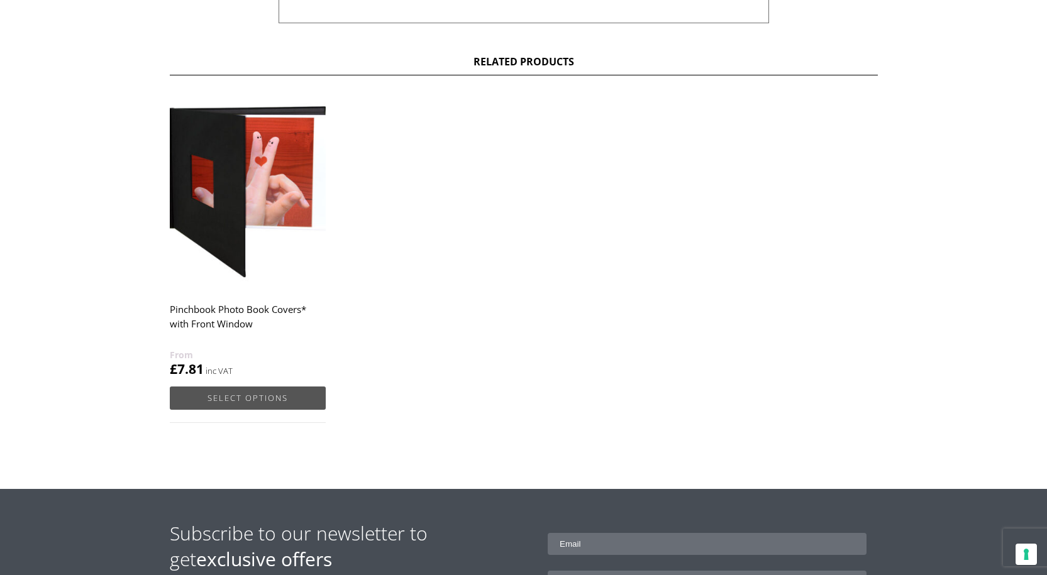
click at [215, 410] on link "Select options" at bounding box center [248, 398] width 156 height 23
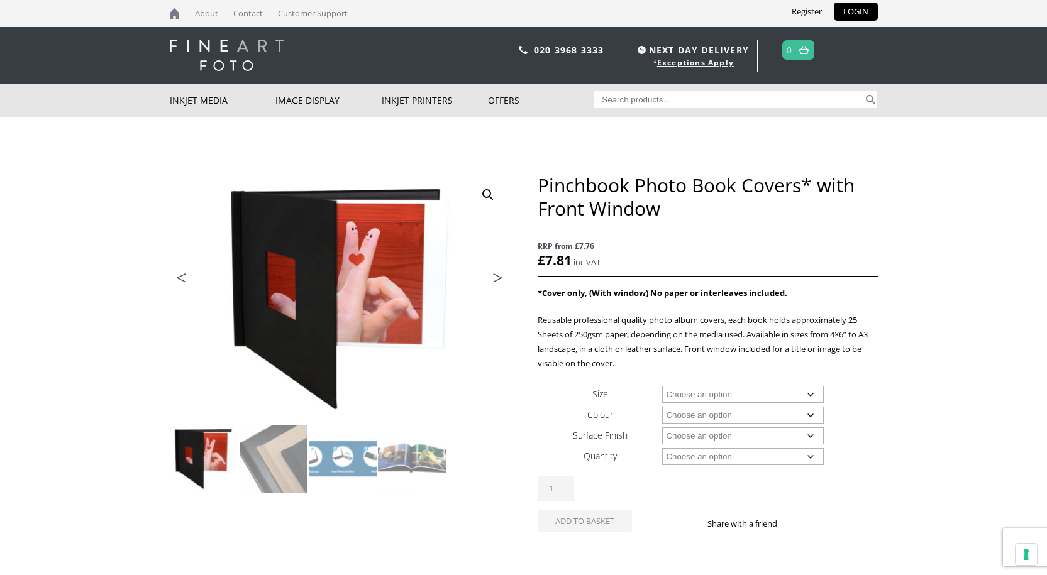
click at [812, 399] on select "Choose an option A4 Landscape A3 Landscape 8" x 8" 8" x 10" 8" x 12" 12" x 12"" at bounding box center [743, 394] width 162 height 17
click at [662, 386] on select "Choose an option A4 Landscape A3 Landscape 8" x 8" 8" x 10" 8" x 12" 12" x 12"" at bounding box center [743, 394] width 162 height 17
select select "a3-landscape"
click at [808, 419] on select "Choose an option Black" at bounding box center [743, 415] width 162 height 17
select select "black"
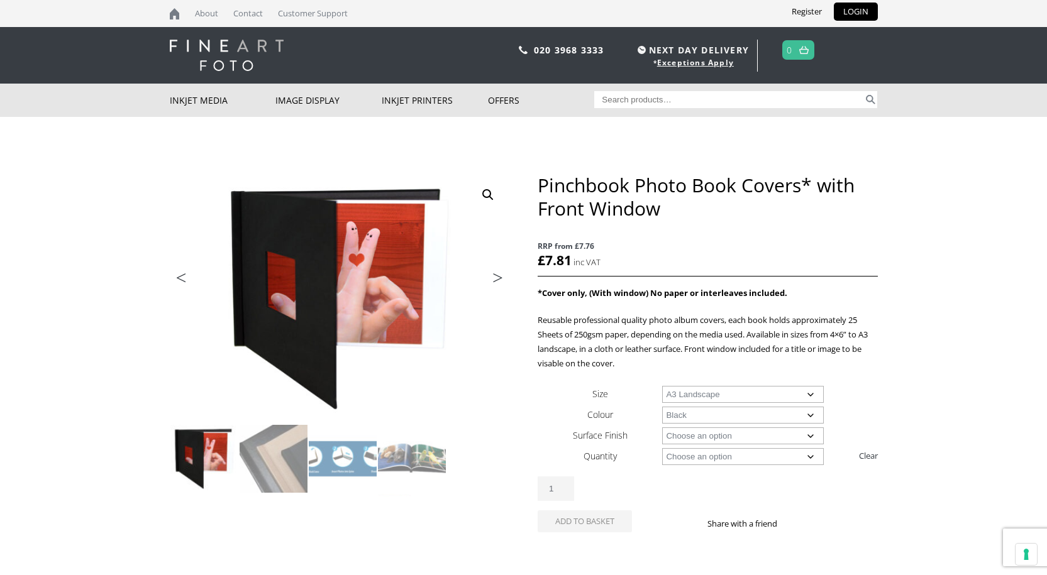
click at [662, 407] on select "Choose an option Black" at bounding box center [743, 415] width 162 height 17
select select "a3-landscape"
click at [804, 439] on select "Choose an option Leather" at bounding box center [743, 436] width 162 height 17
select select "leather"
click at [662, 428] on select "Choose an option Leather" at bounding box center [743, 436] width 162 height 17
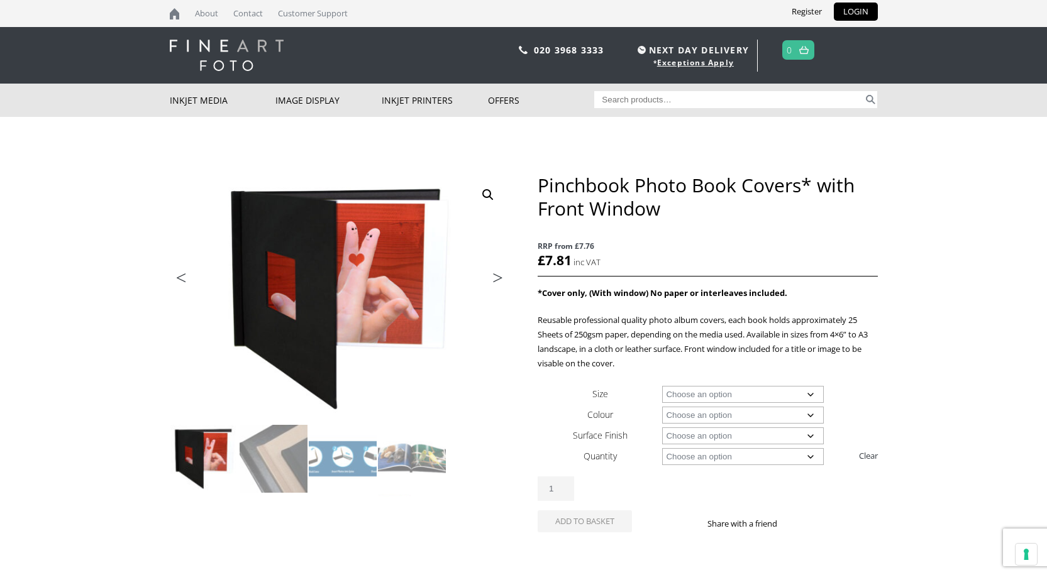
click at [732, 455] on select "Choose an option 1 Book 5 Books" at bounding box center [743, 456] width 162 height 17
click at [662, 448] on select "Choose an option 1 Book 5 Books" at bounding box center [743, 456] width 162 height 17
select select "1-book"
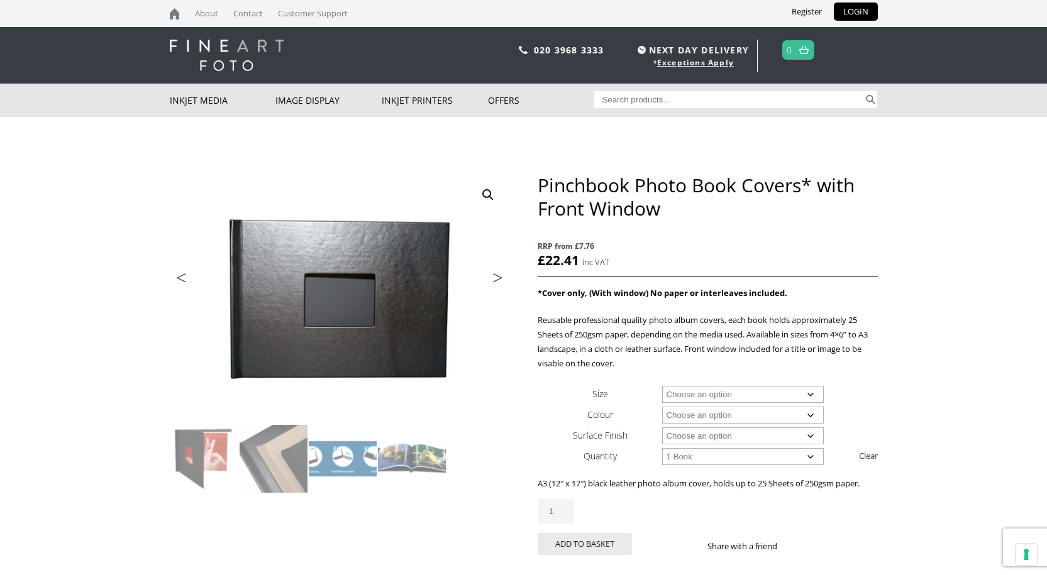
click at [729, 394] on select "Choose an option A4 Landscape A3 Landscape" at bounding box center [743, 394] width 162 height 17
click at [662, 386] on select "Choose an option A4 Landscape A3 Landscape" at bounding box center [743, 394] width 162 height 17
click at [698, 438] on select "Choose an option Leather" at bounding box center [743, 436] width 162 height 17
click at [662, 428] on select "Choose an option Leather" at bounding box center [743, 436] width 162 height 17
click at [692, 456] on select "Choose an option 1 Book 5 Books" at bounding box center [743, 456] width 162 height 17
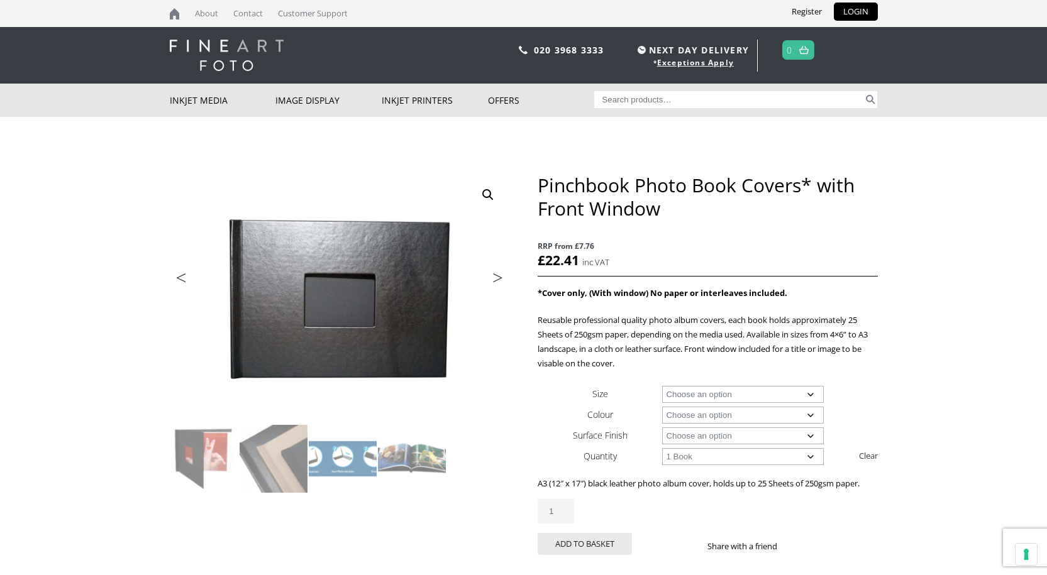
click at [691, 458] on select "Choose an option 1 Book 5 Books" at bounding box center [743, 456] width 162 height 17
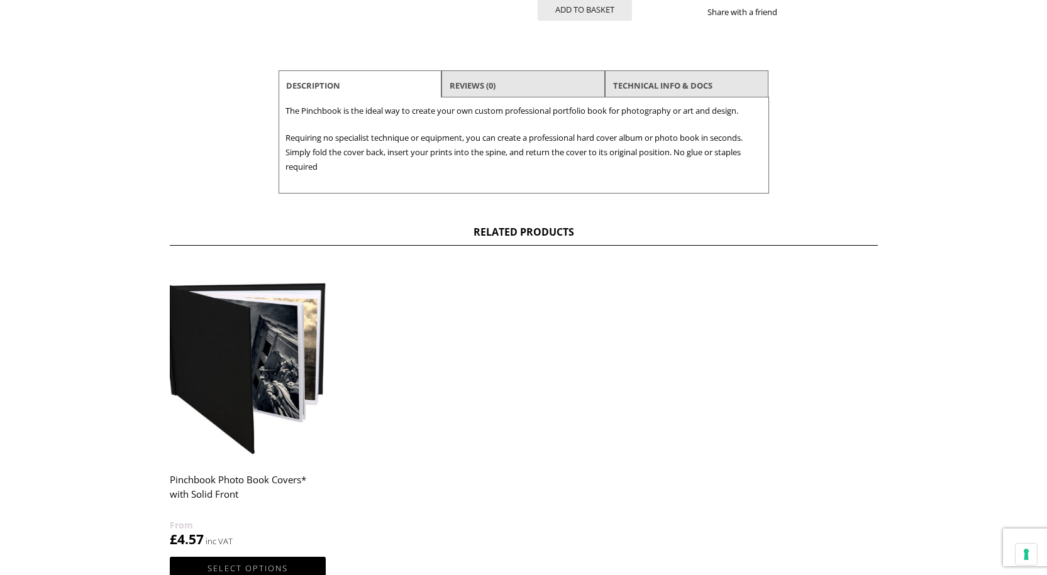
scroll to position [566, 0]
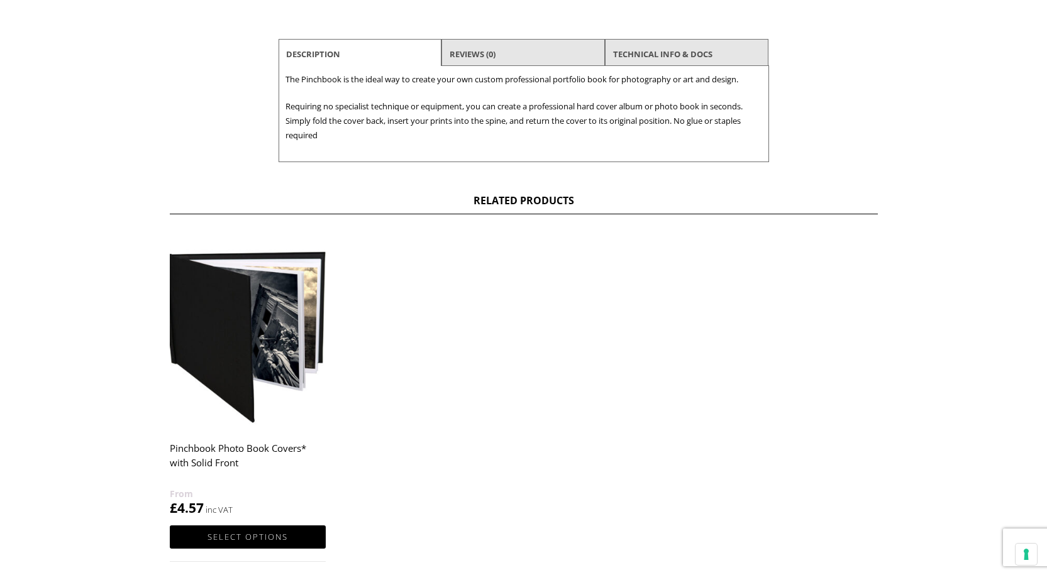
click at [245, 360] on img at bounding box center [248, 330] width 156 height 195
click at [285, 357] on img at bounding box center [248, 330] width 156 height 195
click at [232, 356] on img at bounding box center [248, 330] width 156 height 195
click at [235, 356] on img at bounding box center [248, 330] width 156 height 195
click at [236, 357] on img at bounding box center [248, 330] width 156 height 195
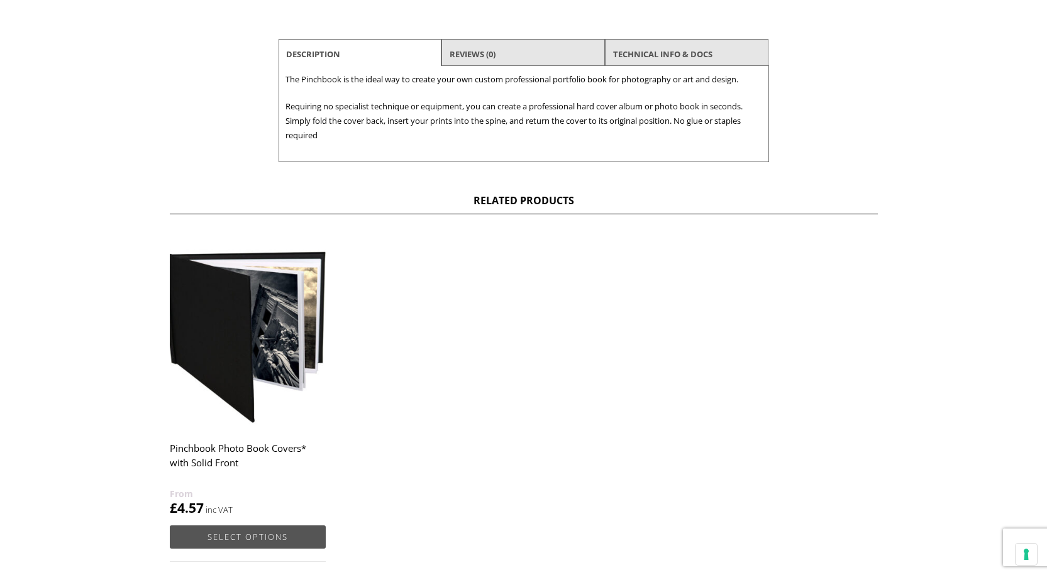
click at [236, 533] on link "Select options" at bounding box center [248, 537] width 156 height 23
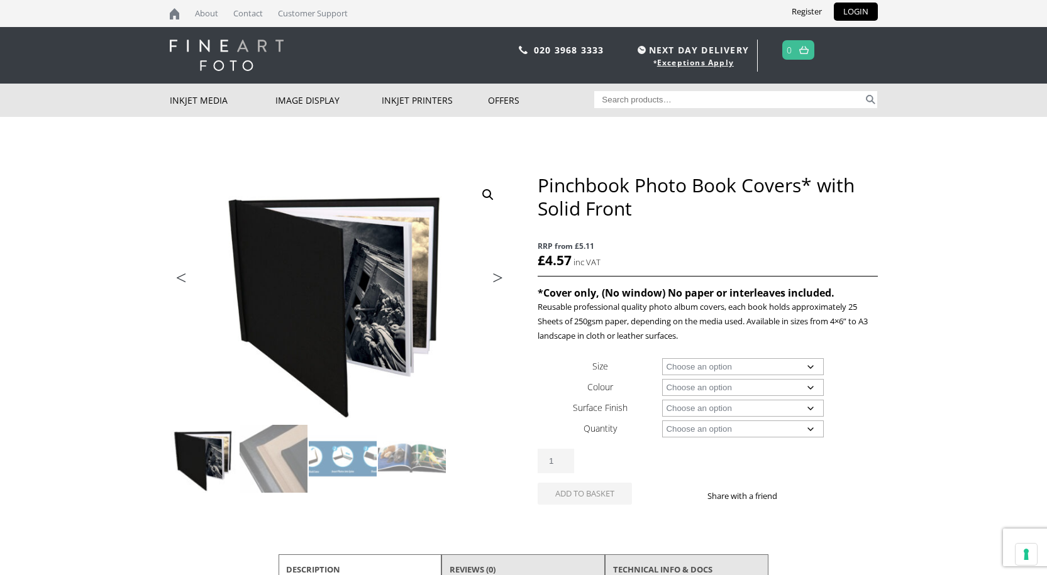
click at [811, 368] on select "Choose an option A4 Landscape 4" x 6" 5" x 7"" at bounding box center [743, 366] width 162 height 17
click at [891, 373] on body "NEXT DAY DELIVERY * Exceptions Apply About Contact Customer Support Register LO…" at bounding box center [523, 287] width 1047 height 575
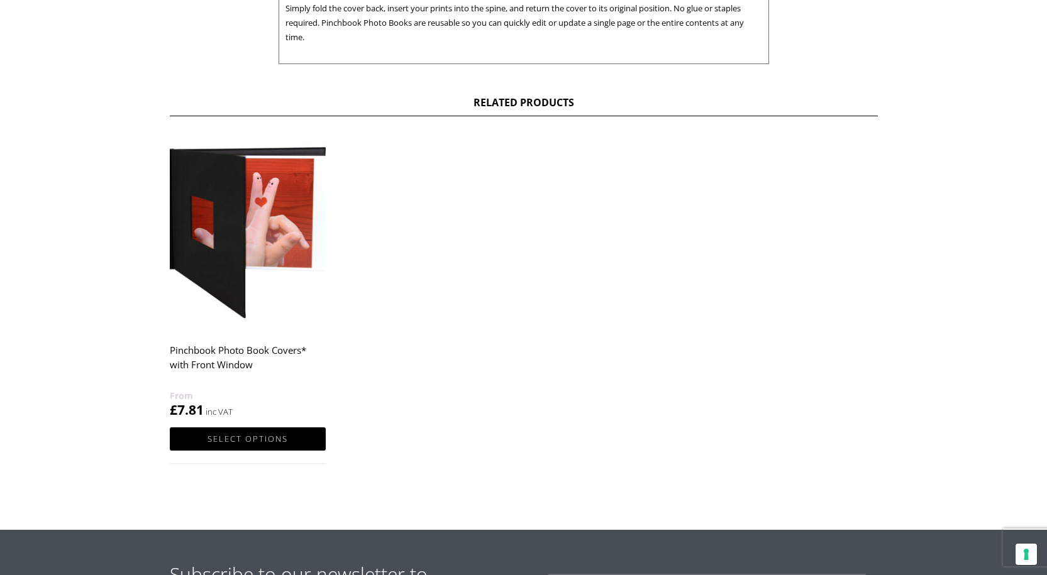
scroll to position [629, 0]
click at [261, 434] on link "Select options" at bounding box center [248, 438] width 156 height 23
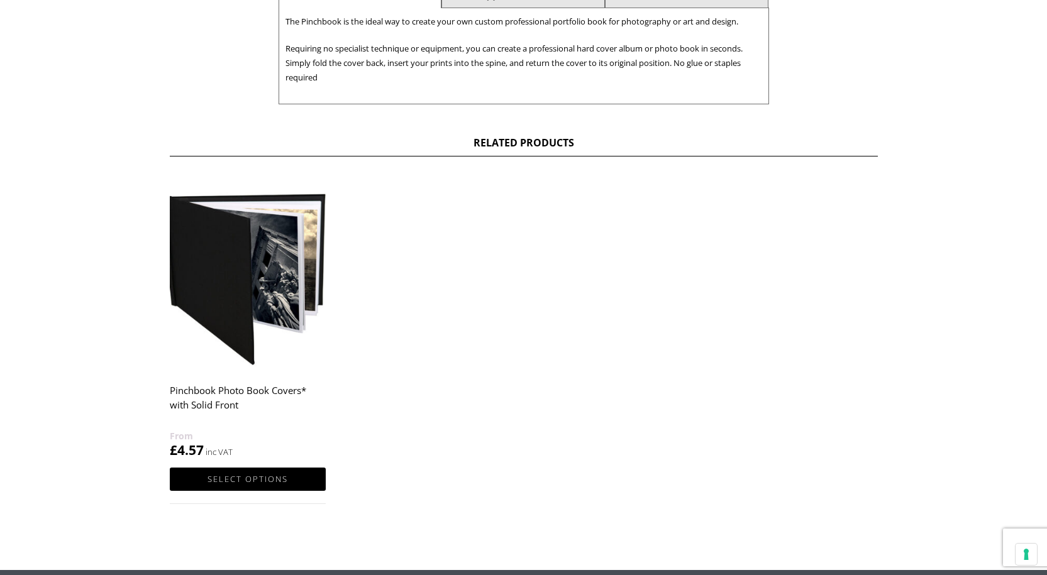
scroll to position [629, 0]
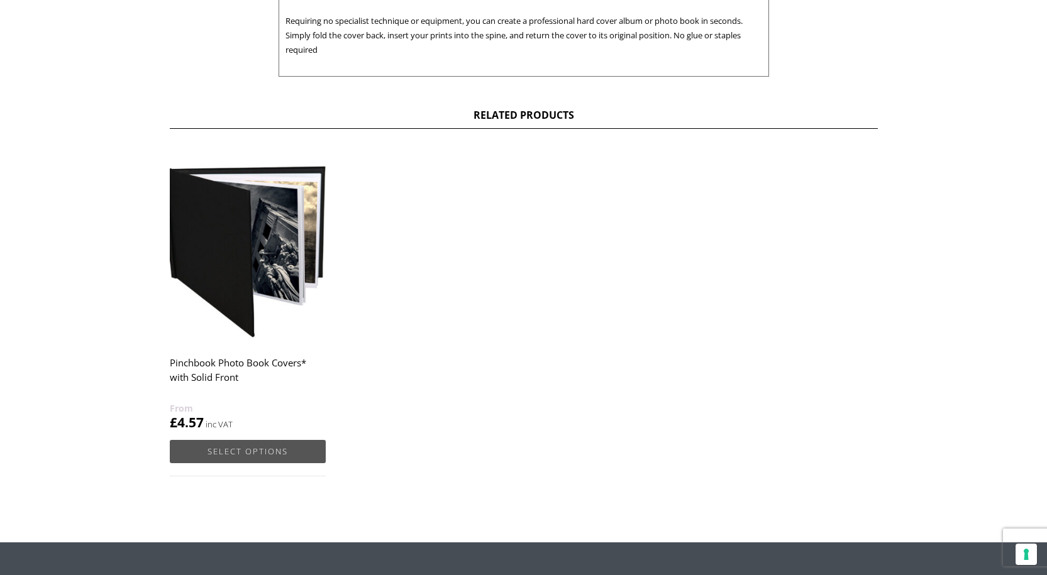
click at [250, 459] on link "Select options" at bounding box center [248, 451] width 156 height 23
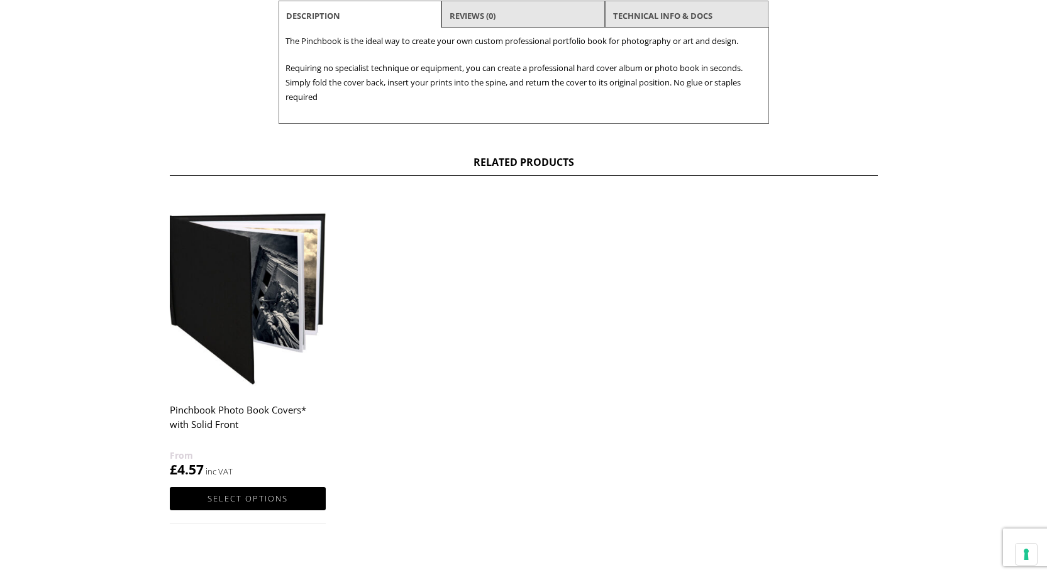
scroll to position [465, 0]
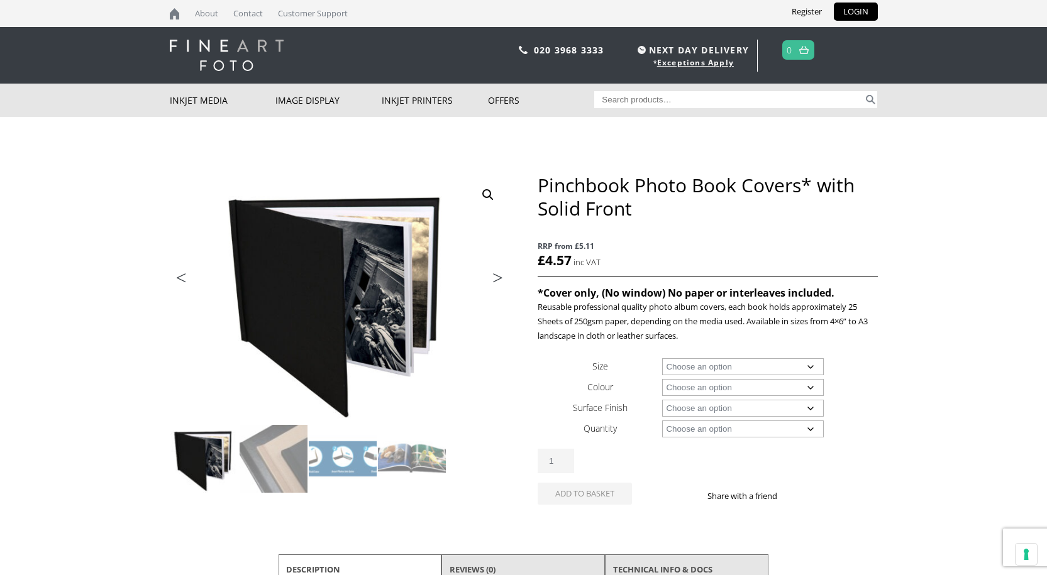
click at [812, 367] on select "Choose an option A4 Landscape 4" x 6" 5" x 7"" at bounding box center [743, 366] width 162 height 17
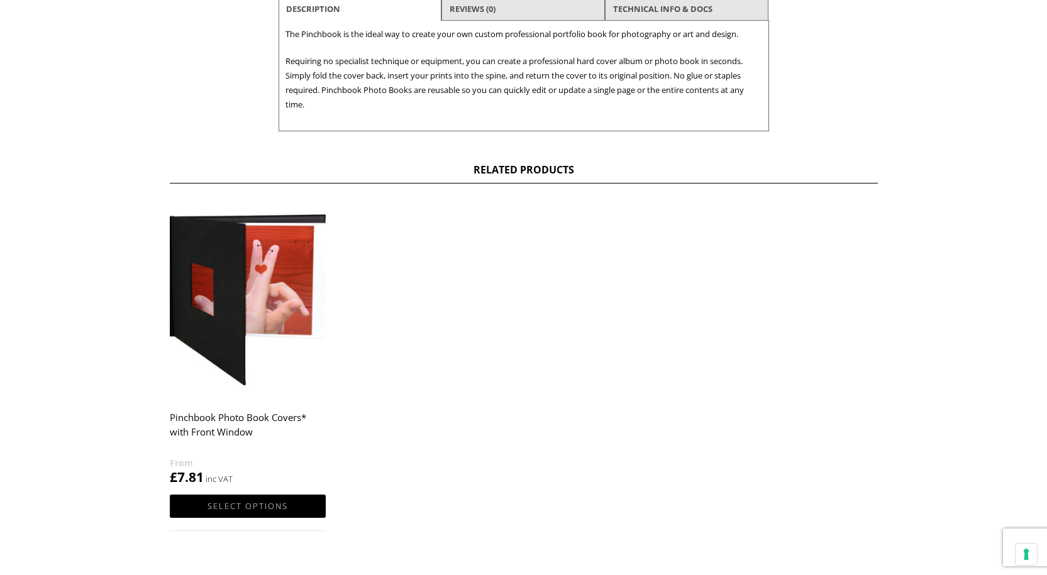
scroll to position [566, 0]
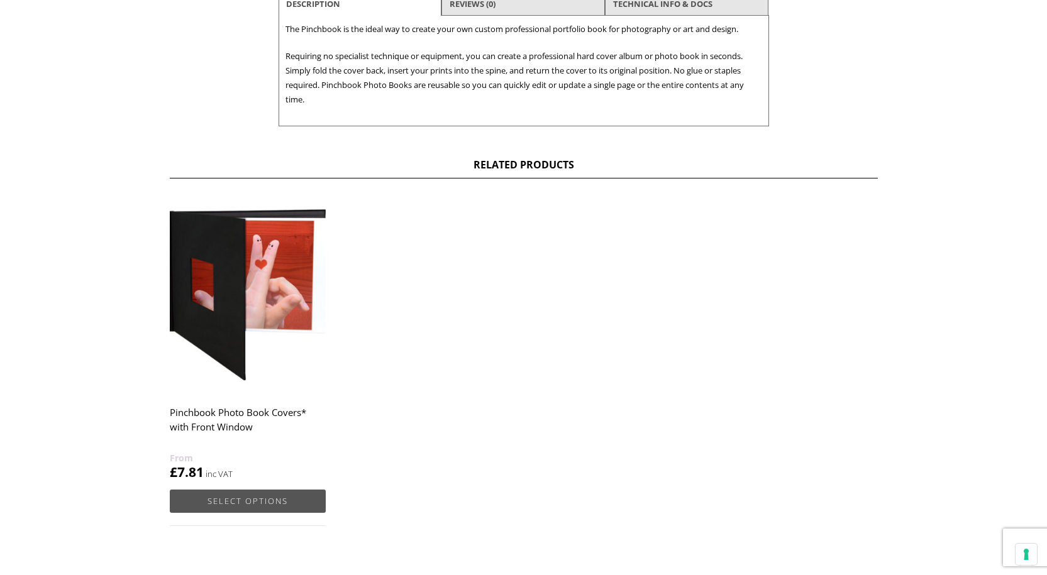
drag, startPoint x: 260, startPoint y: 502, endPoint x: 279, endPoint y: 499, distance: 19.2
click at [261, 502] on link "Select options" at bounding box center [248, 501] width 156 height 23
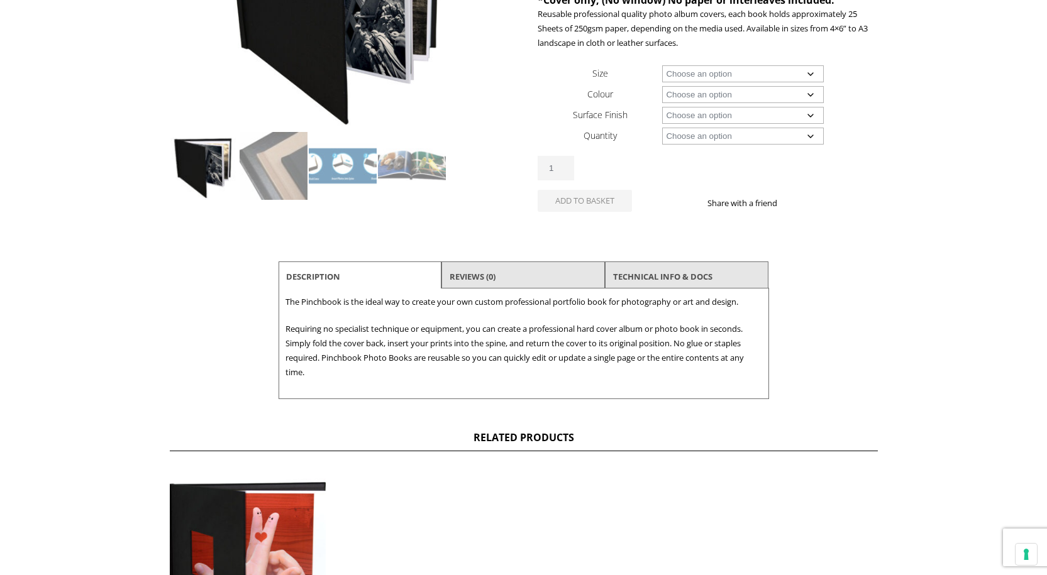
scroll to position [251, 0]
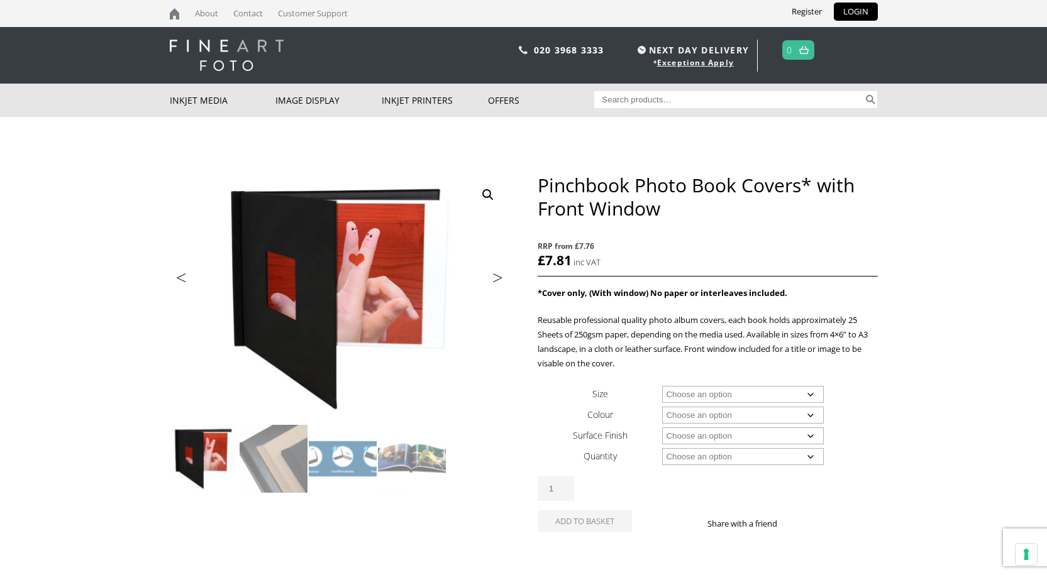
click at [814, 395] on select "Choose an option A4 Landscape A3 Landscape 8" x 8" 8" x 10" 8" x 12" 12" x 12"" at bounding box center [743, 394] width 162 height 17
click at [662, 386] on select "Choose an option A4 Landscape A3 Landscape 8" x 8" 8" x 10" 8" x 12" 12" x 12"" at bounding box center [743, 394] width 162 height 17
select select "a3-landscape"
click at [712, 416] on select "Choose an option Black" at bounding box center [743, 415] width 162 height 17
select select "black"
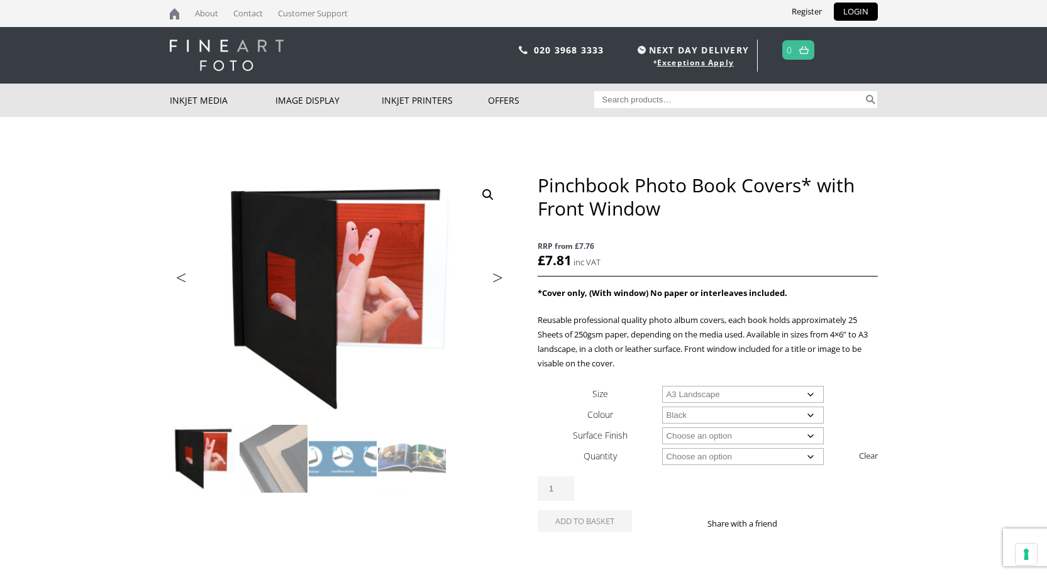
click at [662, 407] on select "Choose an option Black" at bounding box center [743, 415] width 162 height 17
select select "a3-landscape"
click at [697, 436] on select "Choose an option Leather" at bounding box center [743, 436] width 162 height 17
select select "leather"
click at [662, 428] on select "Choose an option Leather" at bounding box center [743, 436] width 162 height 17
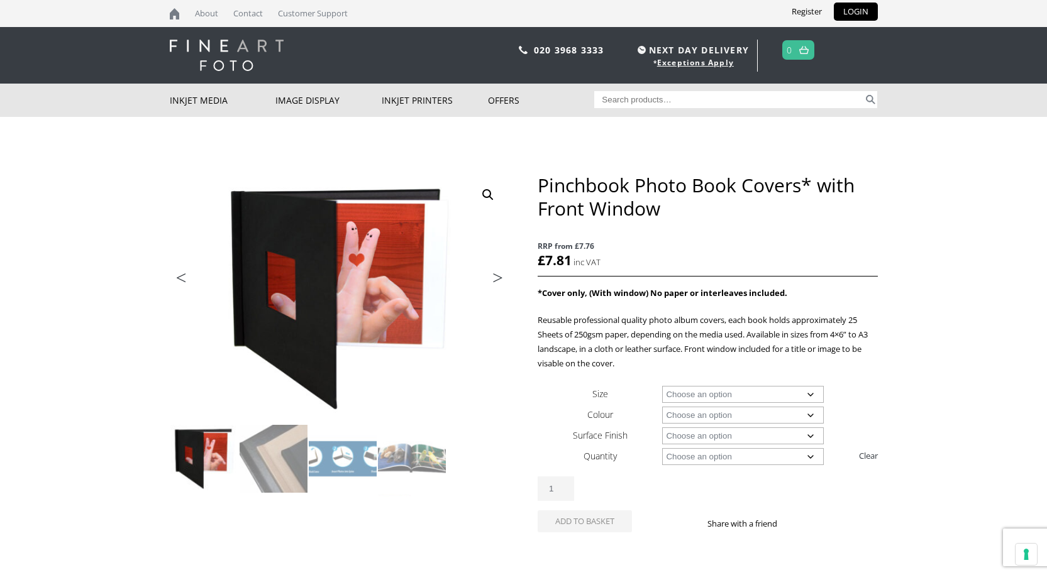
click at [714, 460] on select "Choose an option 1 Book 5 Books" at bounding box center [743, 456] width 162 height 17
click at [662, 448] on select "Choose an option 1 Book 5 Books" at bounding box center [743, 456] width 162 height 17
select select "1-book"
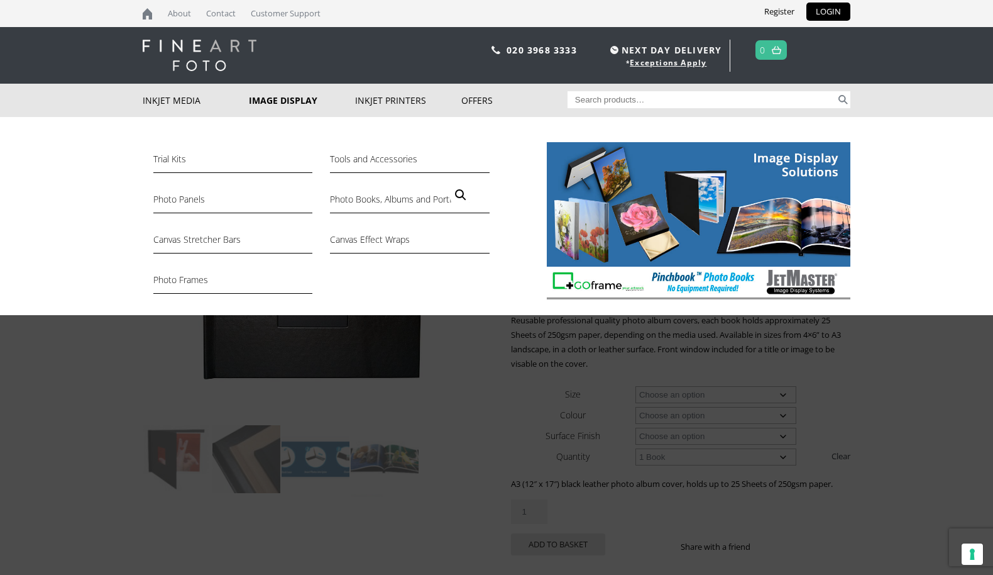
click at [281, 89] on link "Image Display" at bounding box center [302, 100] width 106 height 33
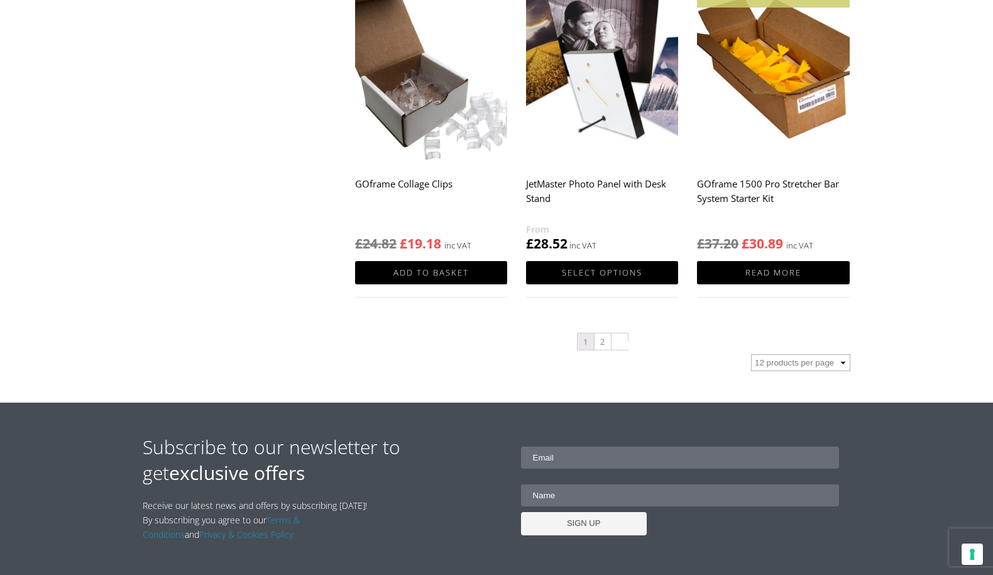
scroll to position [1320, 0]
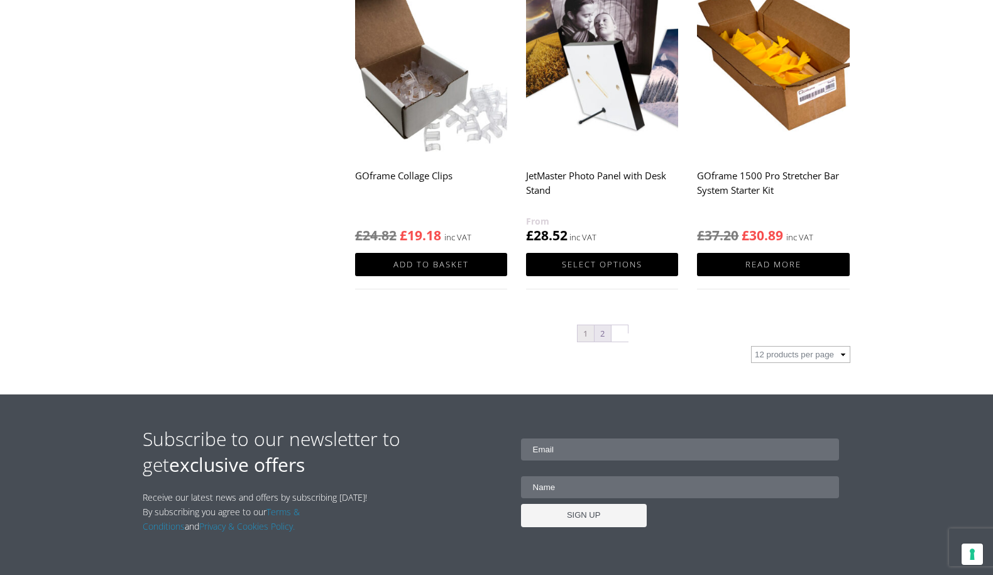
click at [605, 333] on link "2" at bounding box center [603, 333] width 16 height 16
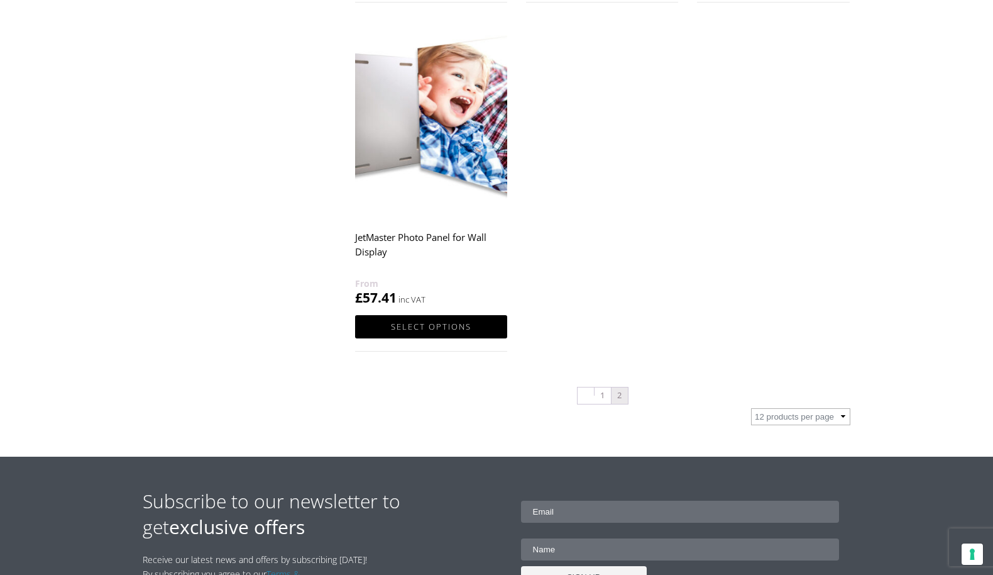
scroll to position [629, 0]
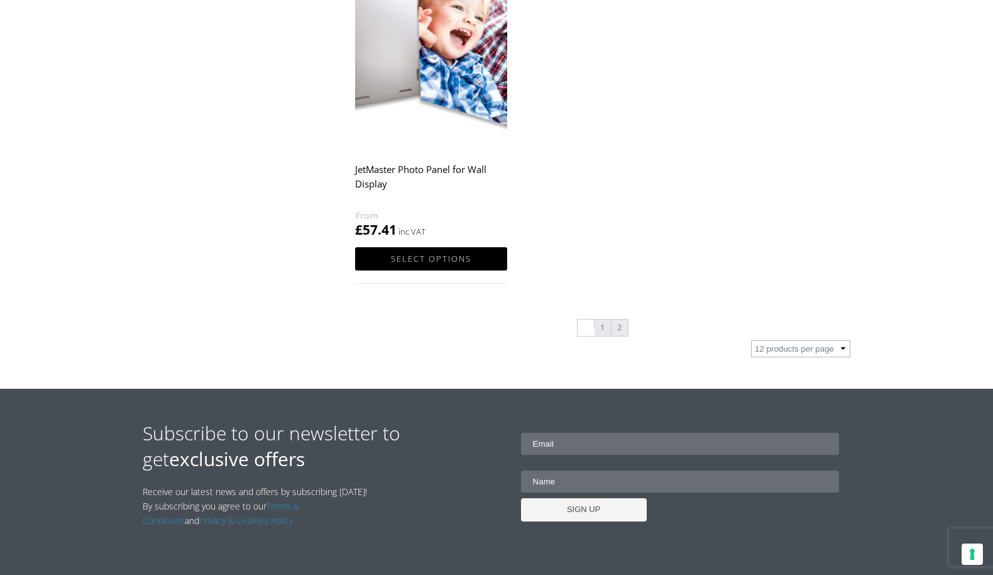
click at [599, 329] on link "1" at bounding box center [603, 327] width 16 height 16
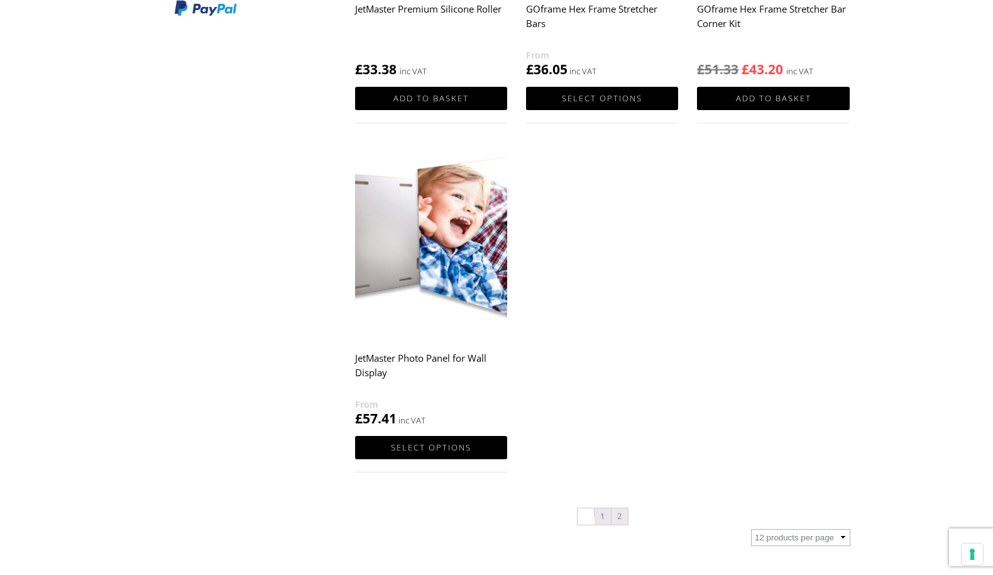
scroll to position [251, 0]
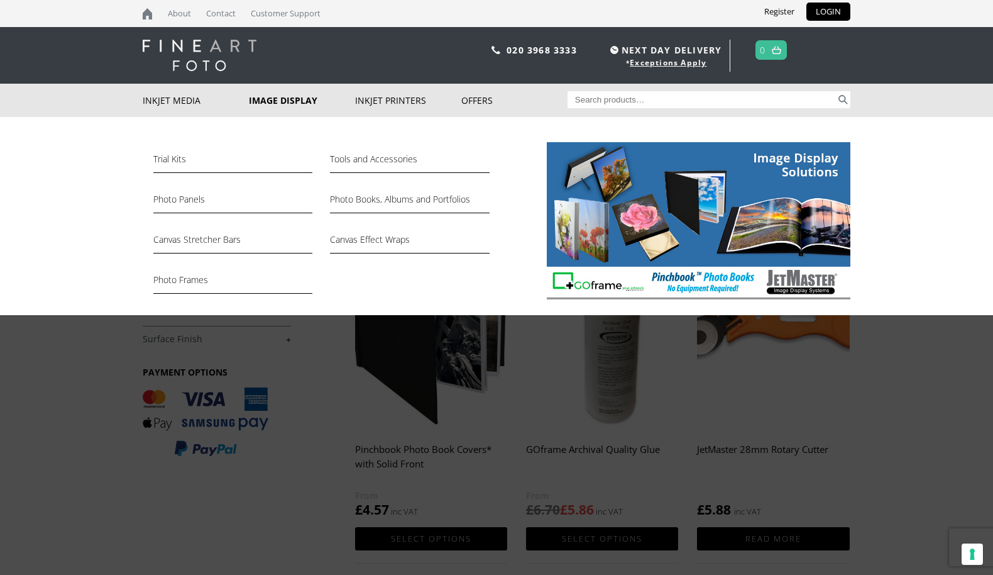
click at [294, 97] on link "Image Display" at bounding box center [302, 100] width 106 height 33
click at [366, 198] on link "Photo Books, Albums and Portfolios" at bounding box center [409, 202] width 159 height 21
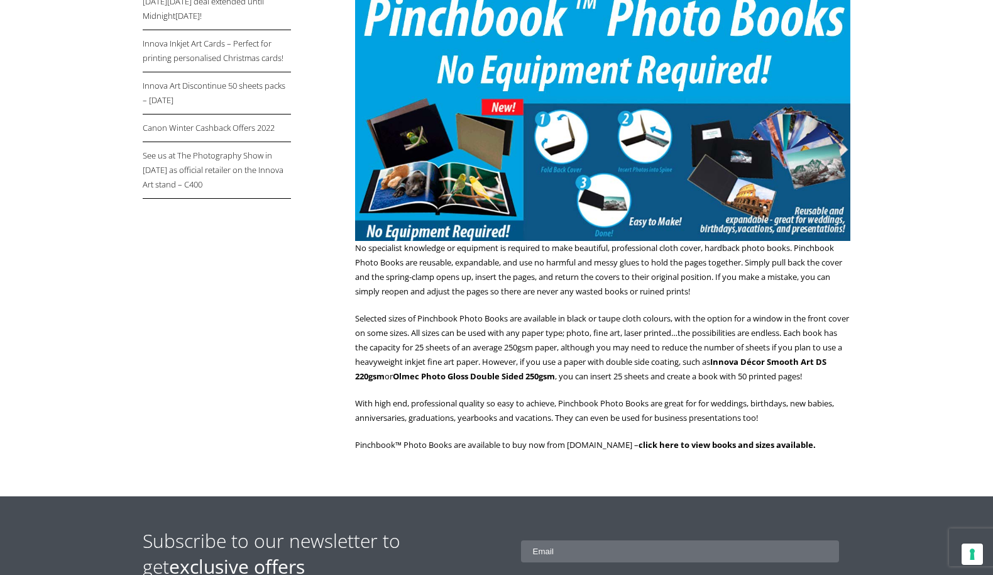
scroll to position [314, 0]
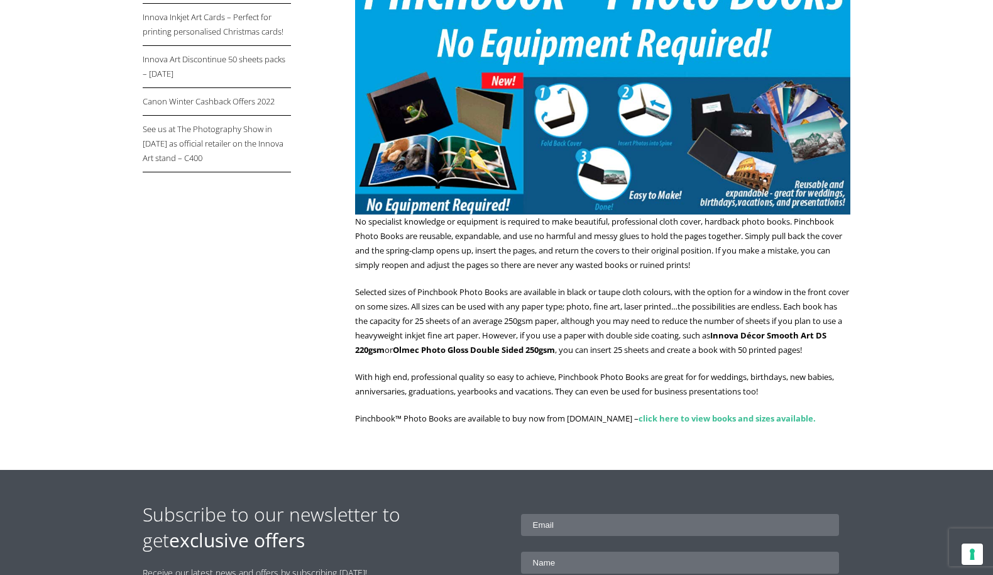
click at [696, 424] on link "click here to view books and sizes available." at bounding box center [727, 417] width 177 height 11
